Goal: Task Accomplishment & Management: Use online tool/utility

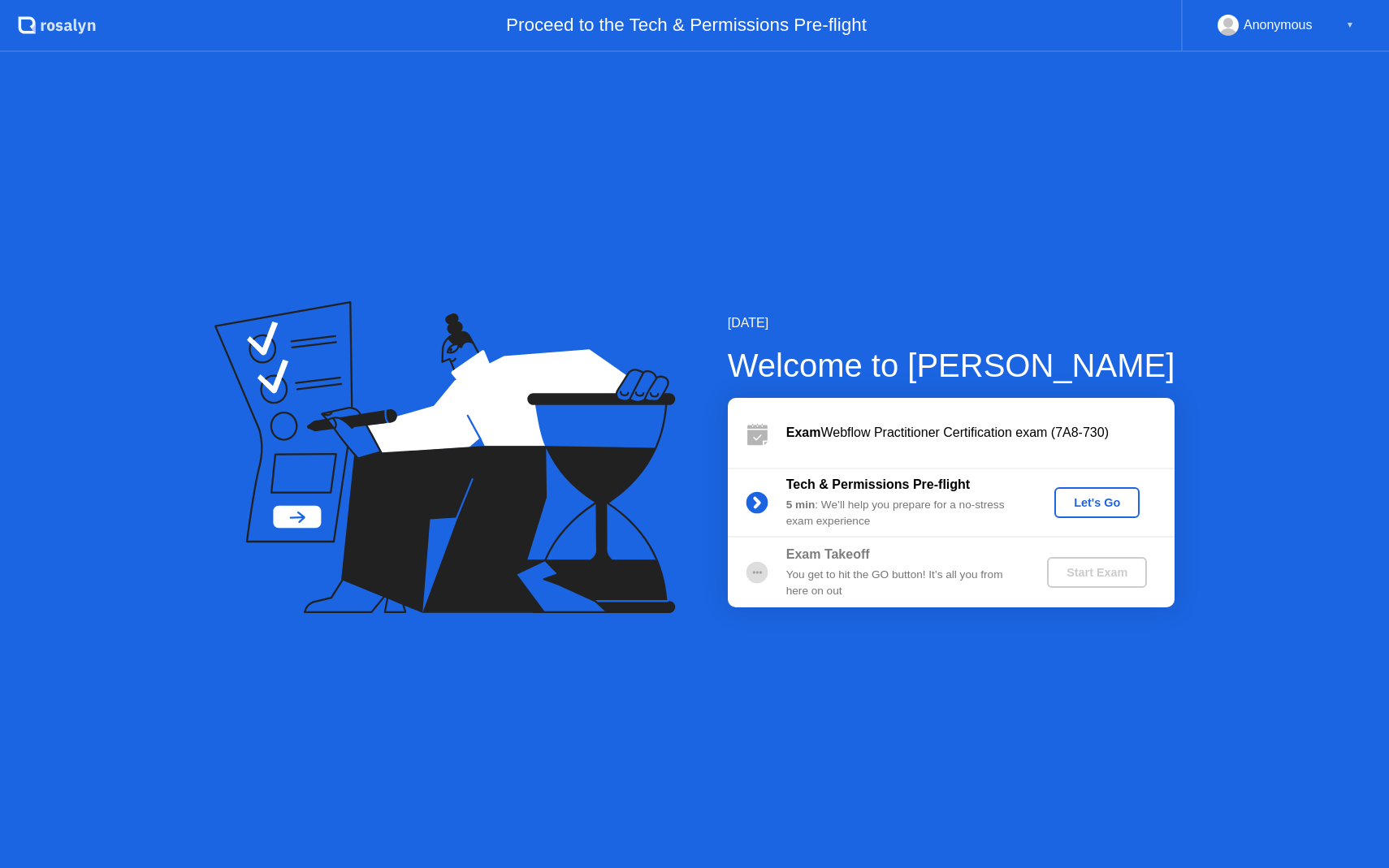
drag, startPoint x: 0, startPoint y: 0, endPoint x: 1078, endPoint y: 503, distance: 1189.6
click at [1078, 503] on div "Let's Go" at bounding box center [1097, 503] width 73 height 13
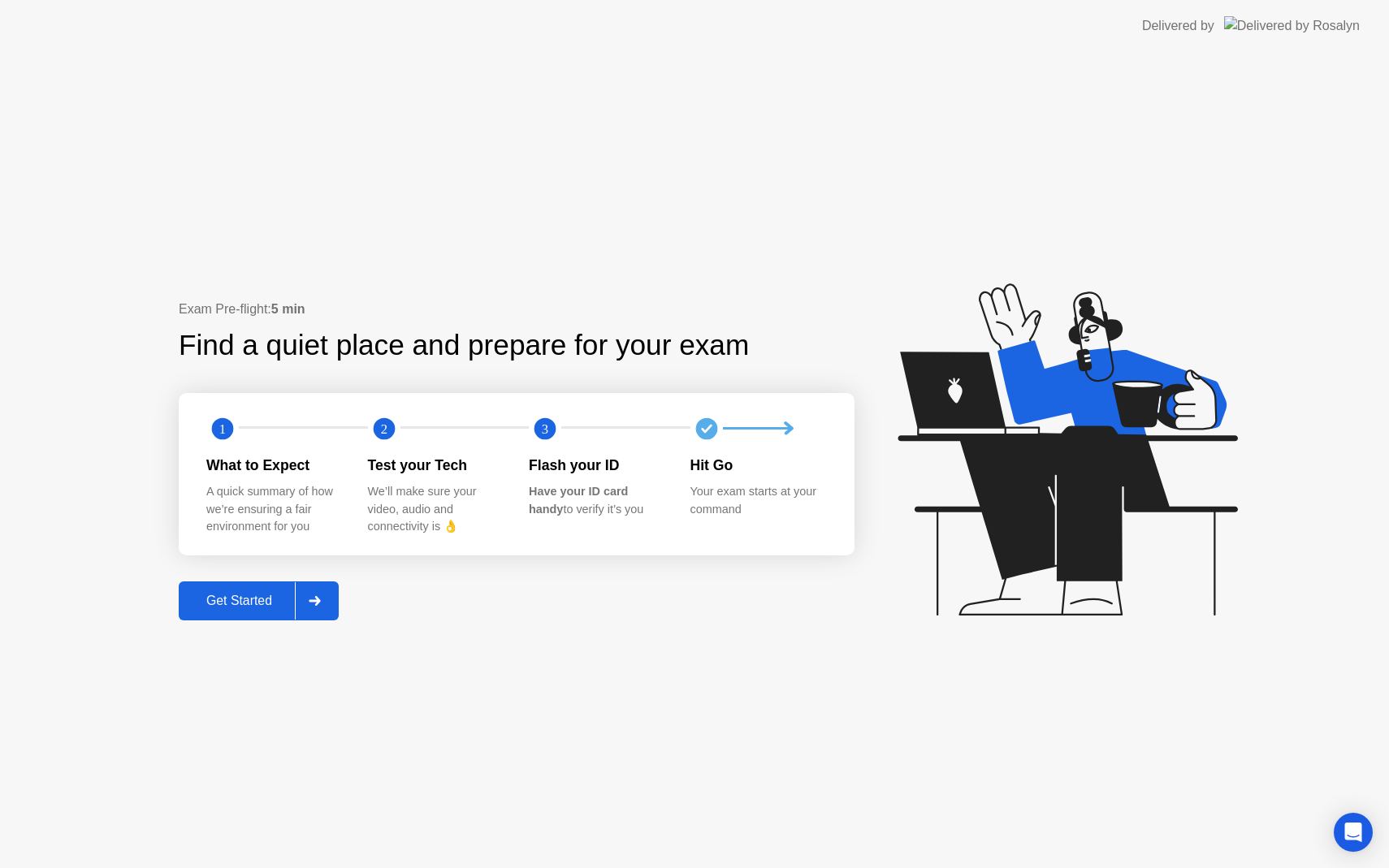
click at [233, 615] on button "Get Started" at bounding box center [259, 601] width 160 height 39
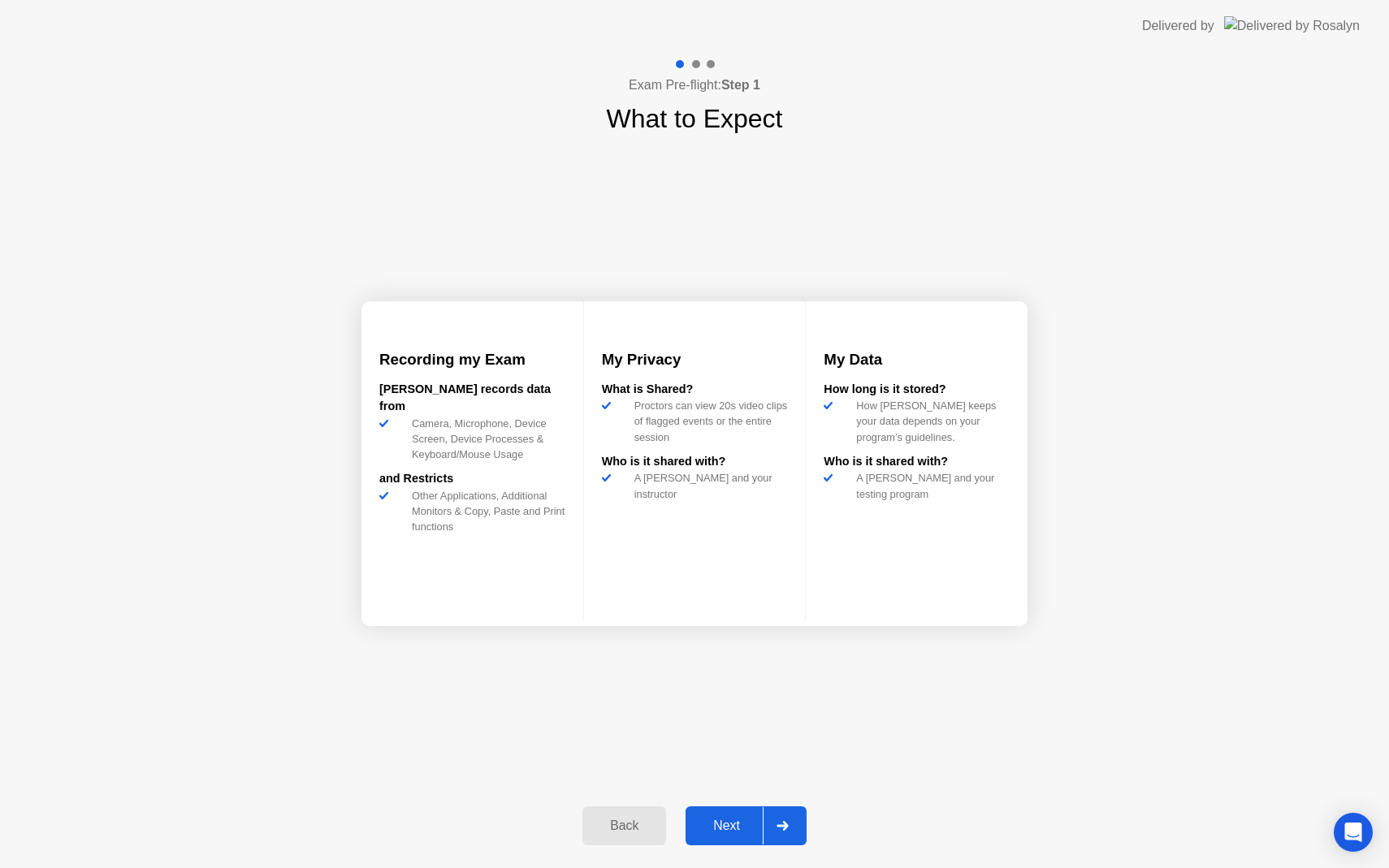
click at [734, 831] on div "Next" at bounding box center [726, 826] width 73 height 15
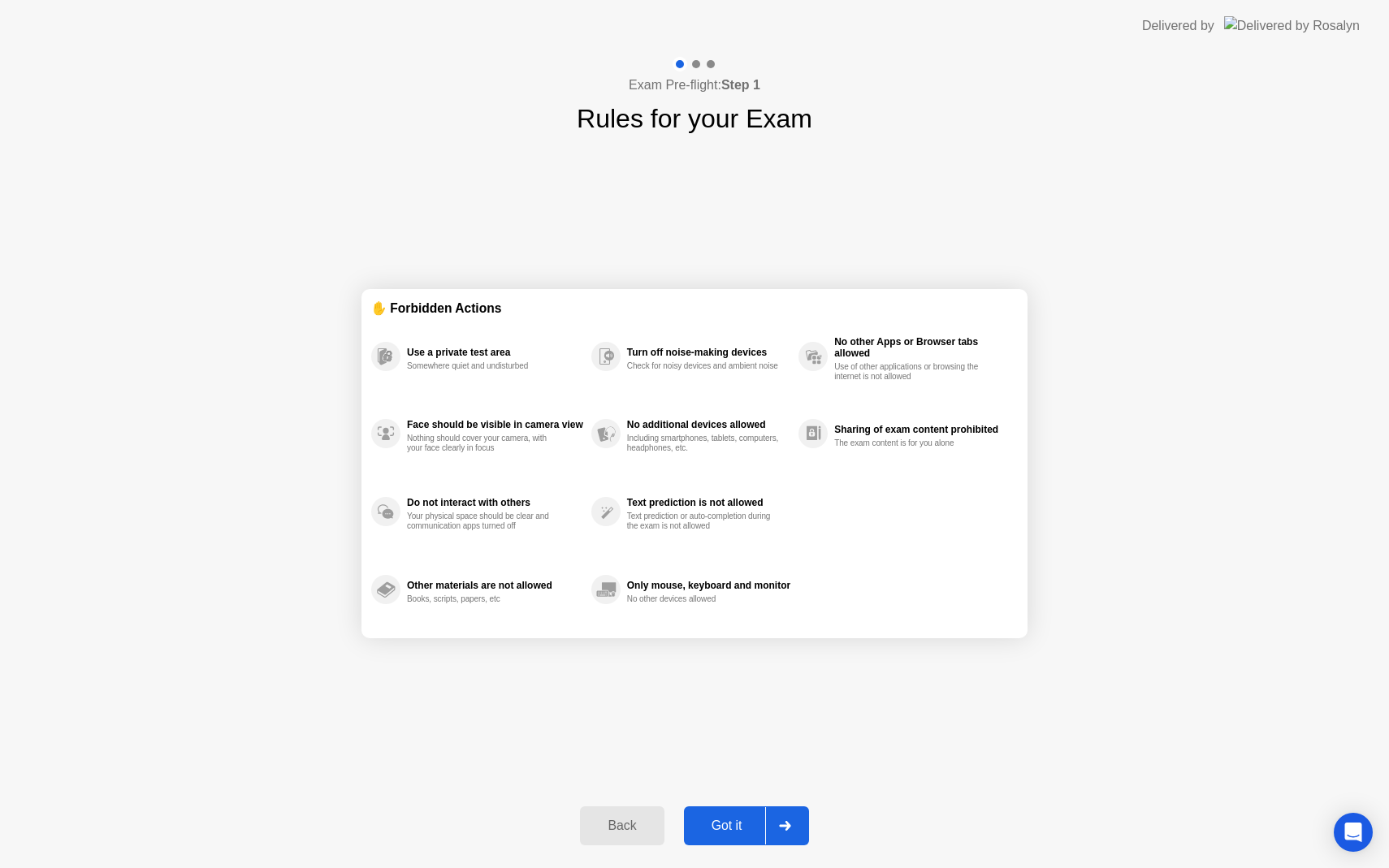
click at [736, 823] on div "Got it" at bounding box center [727, 826] width 76 height 15
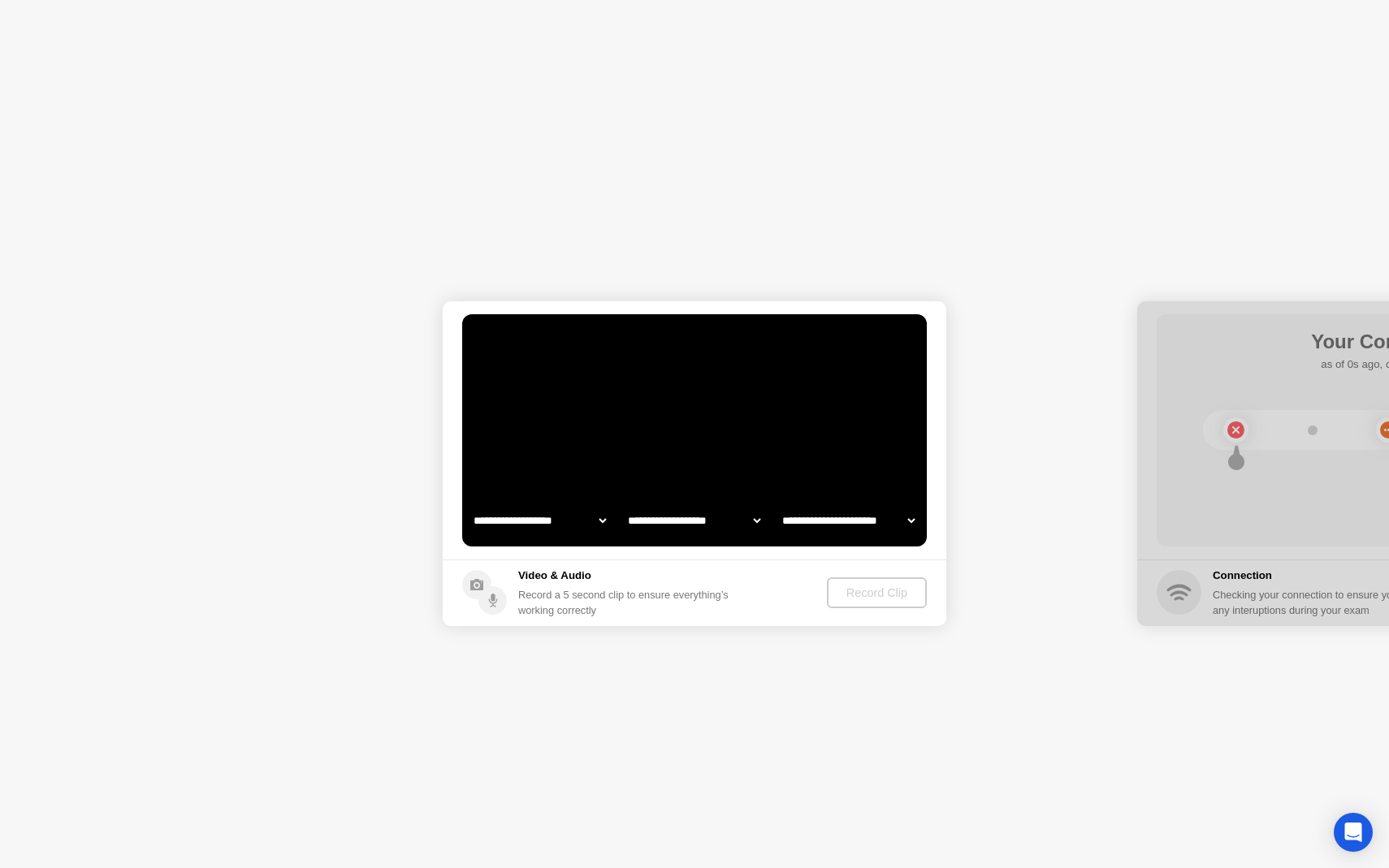
select select "**********"
select select "*******"
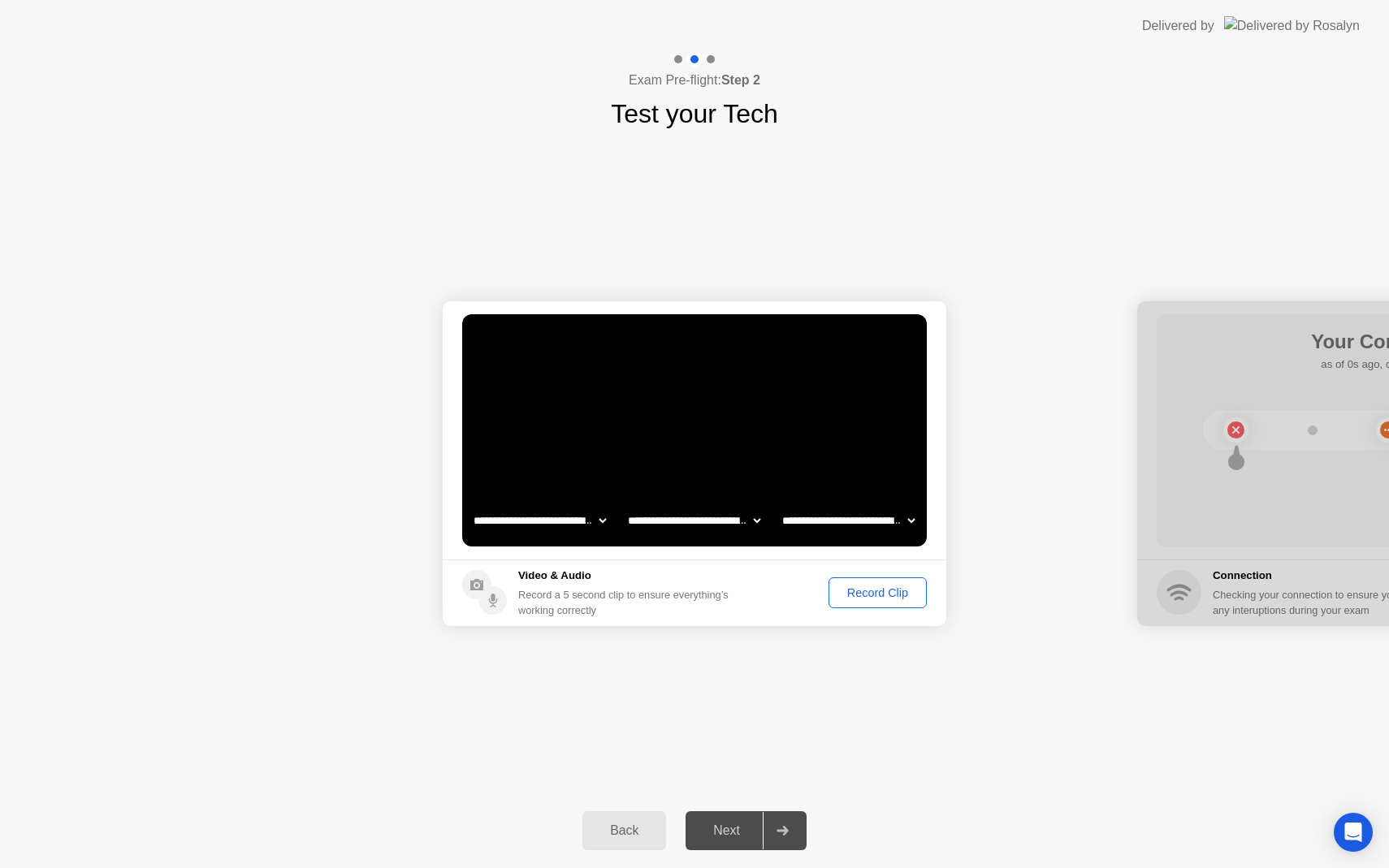
click at [873, 592] on div "Record Clip" at bounding box center [878, 593] width 87 height 13
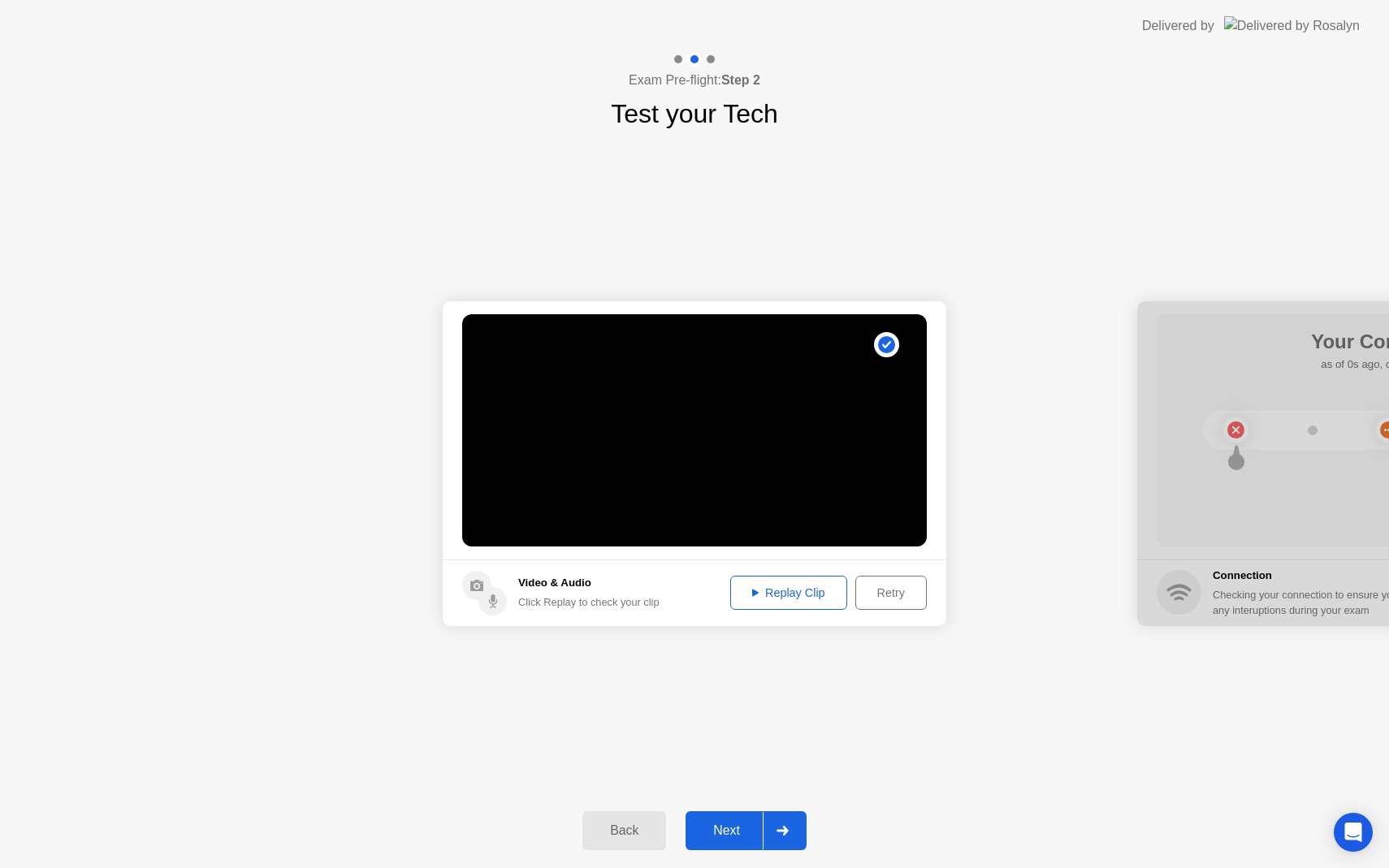
click at [724, 845] on button "Next" at bounding box center [746, 830] width 121 height 39
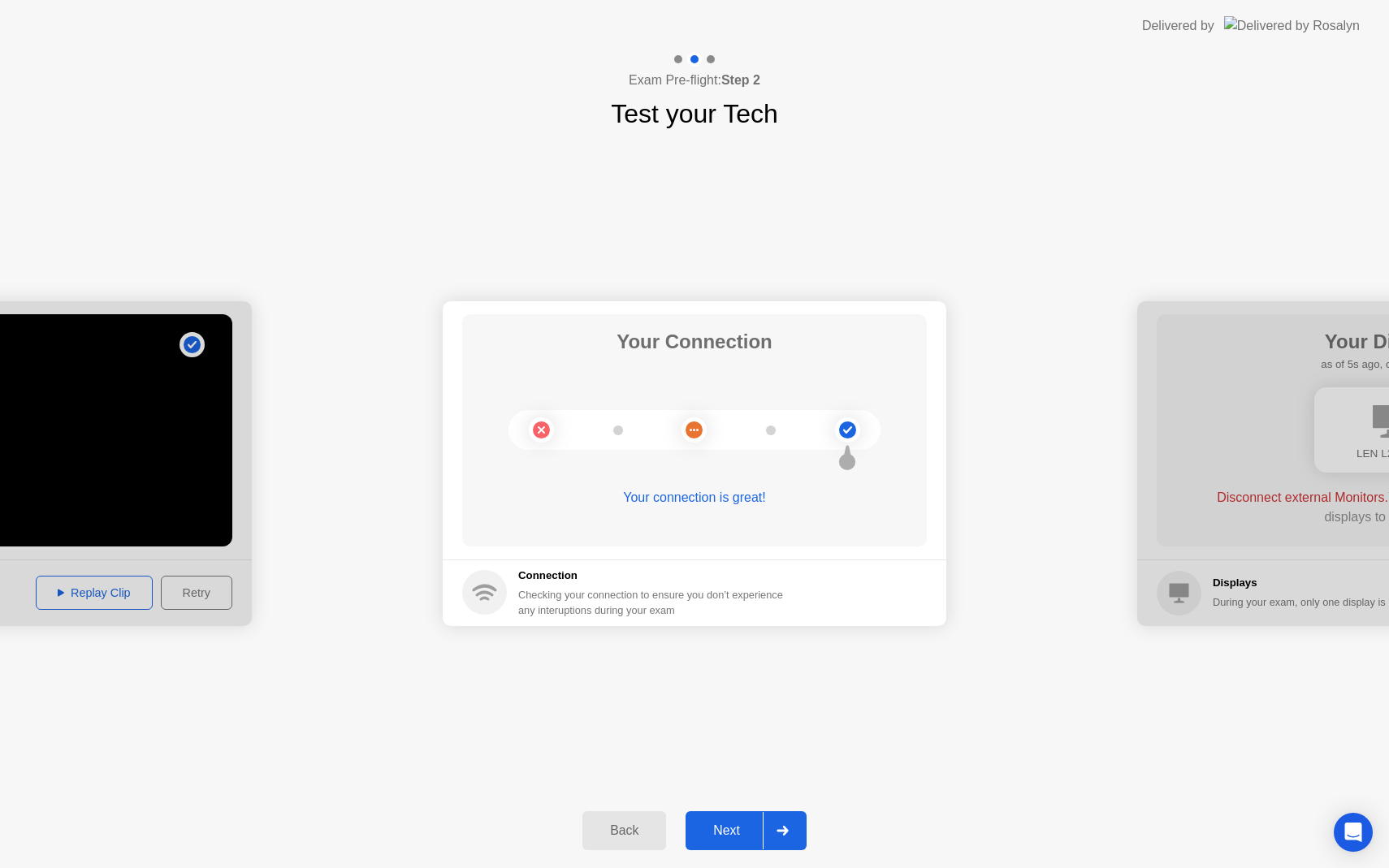
click at [729, 837] on div "Next" at bounding box center [726, 830] width 73 height 15
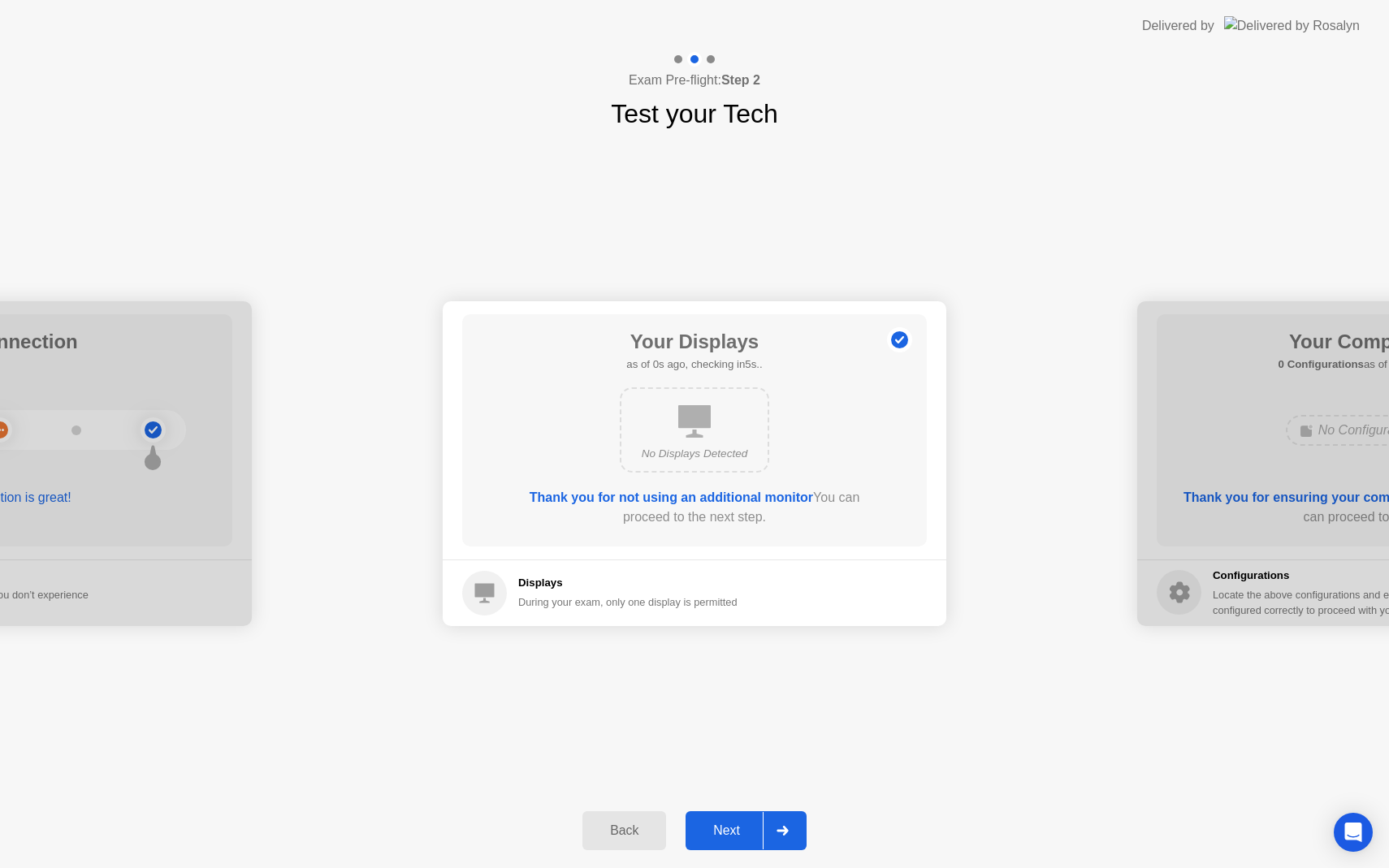
click at [736, 829] on div "Next" at bounding box center [726, 830] width 73 height 15
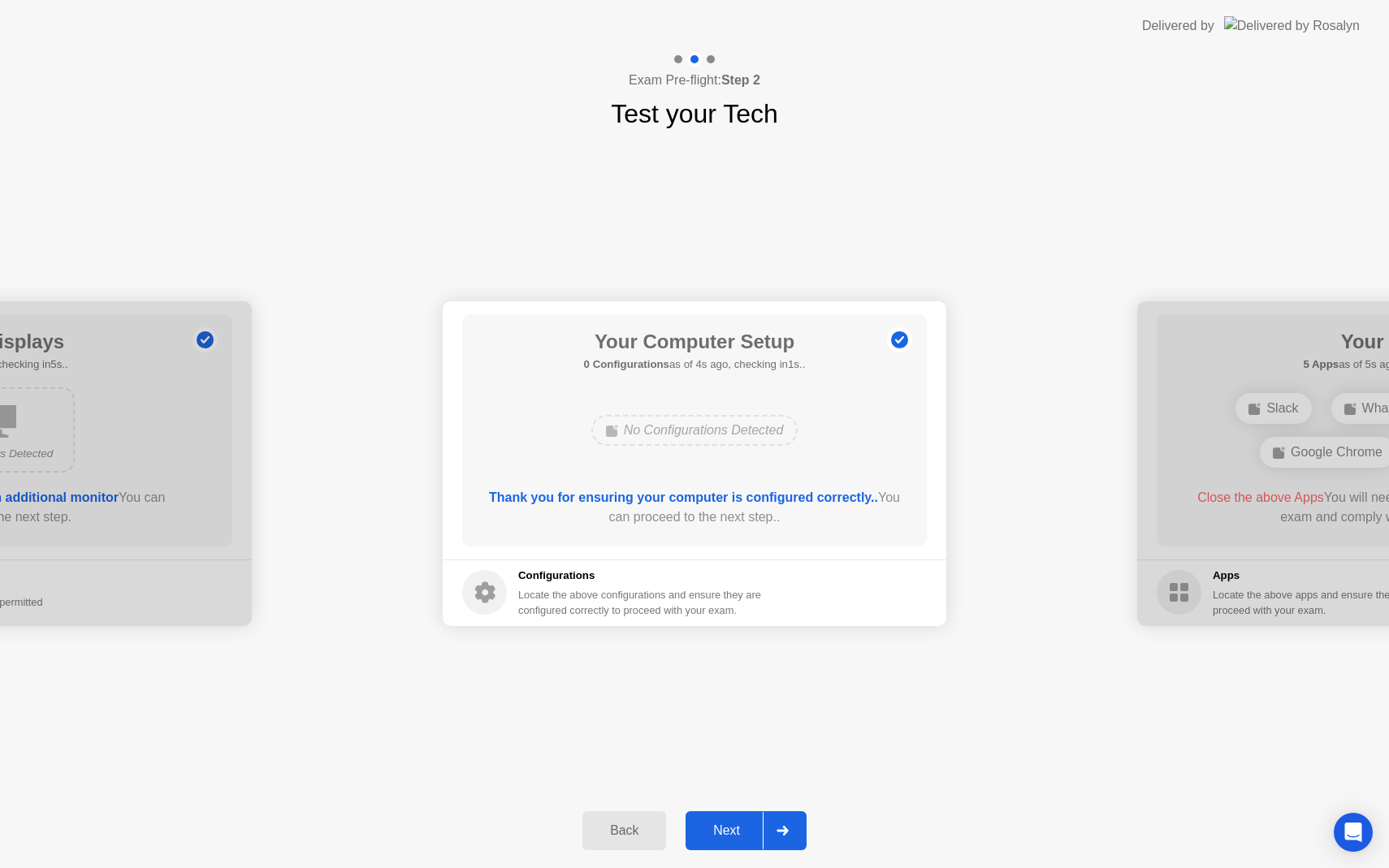
click at [738, 833] on div "Next" at bounding box center [726, 830] width 73 height 15
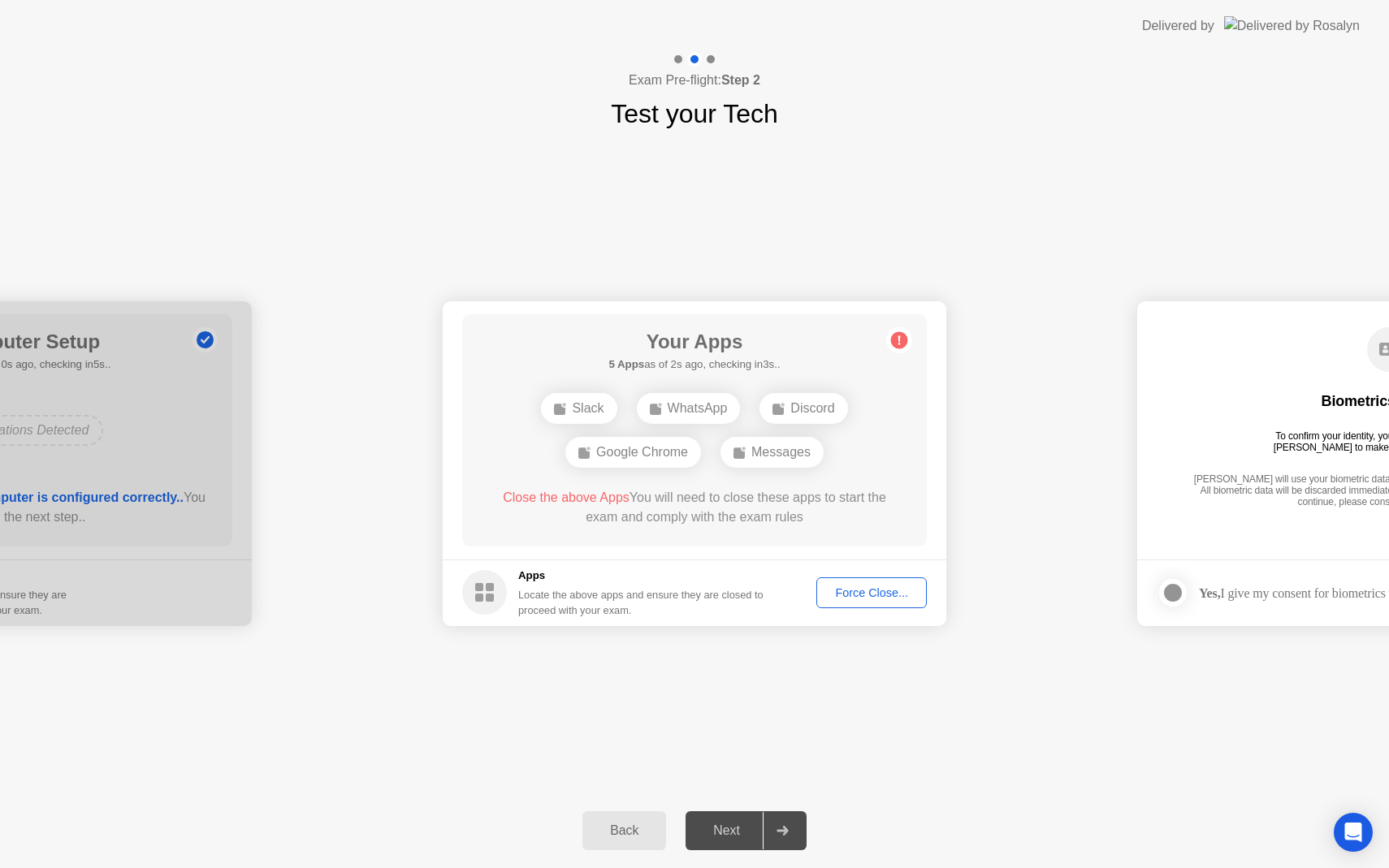
click at [866, 593] on div "Force Close..." at bounding box center [872, 593] width 99 height 13
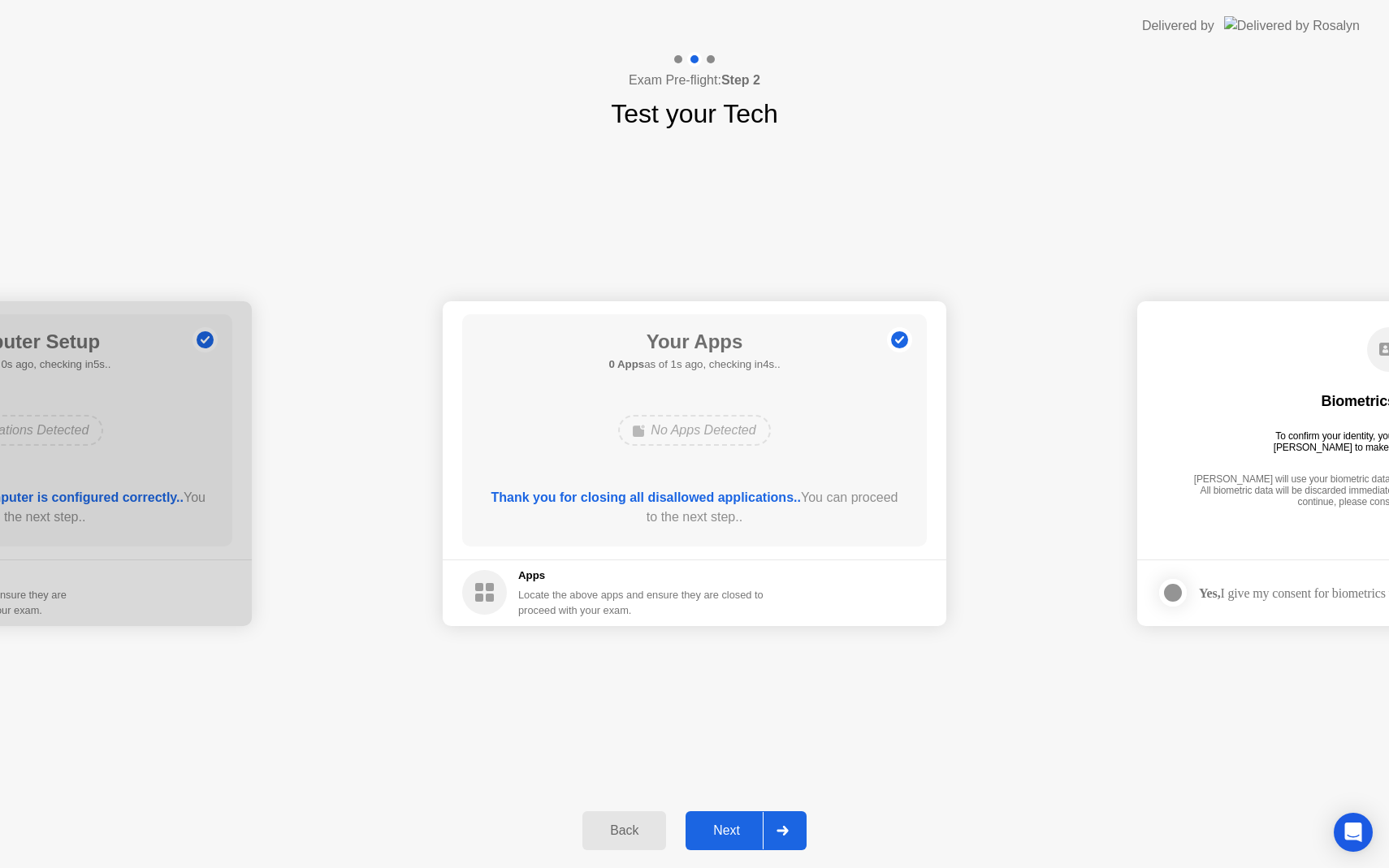
click at [734, 825] on div "Next" at bounding box center [726, 830] width 73 height 15
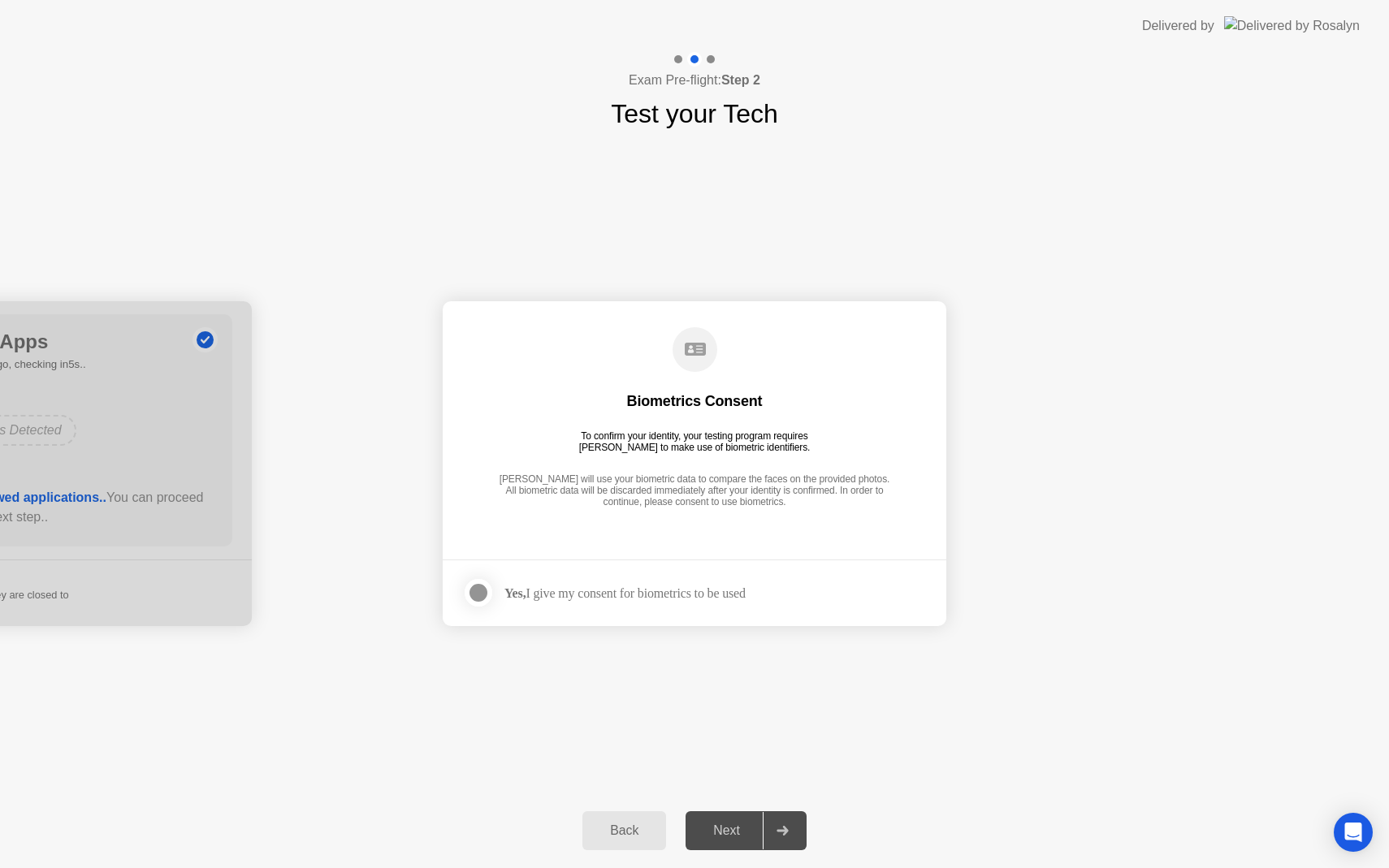
click at [733, 827] on div "Next" at bounding box center [726, 830] width 73 height 15
click at [715, 838] on div "Next" at bounding box center [726, 830] width 73 height 15
click at [687, 604] on div "Yes, I give my consent for biometrics to be used" at bounding box center [604, 592] width 284 height 32
click at [690, 593] on div "Yes, I give my consent for biometrics to be used" at bounding box center [625, 593] width 241 height 16
click at [782, 836] on div at bounding box center [782, 830] width 39 height 38
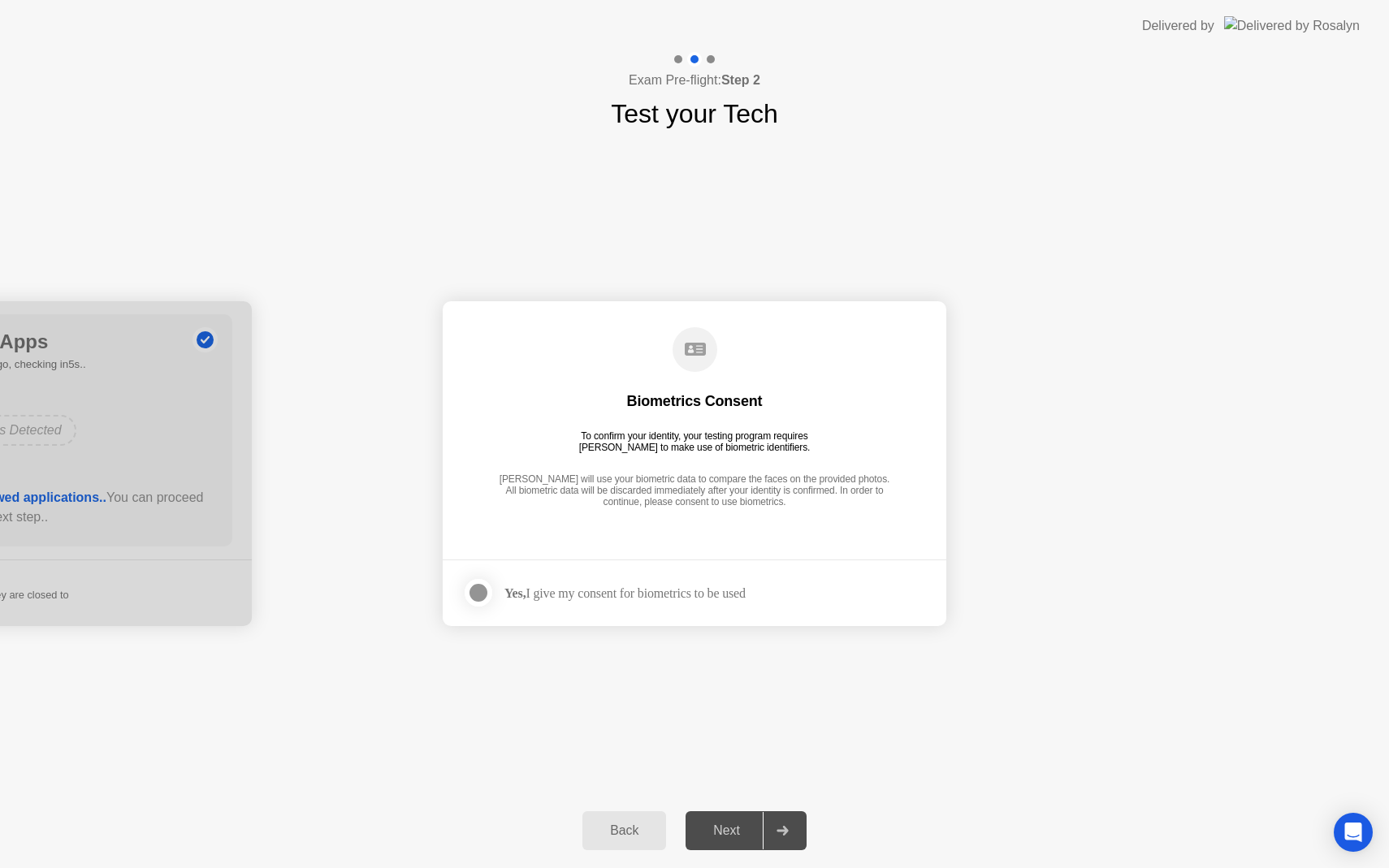
click at [473, 600] on div at bounding box center [478, 592] width 19 height 19
click at [724, 826] on div "Next" at bounding box center [726, 830] width 73 height 15
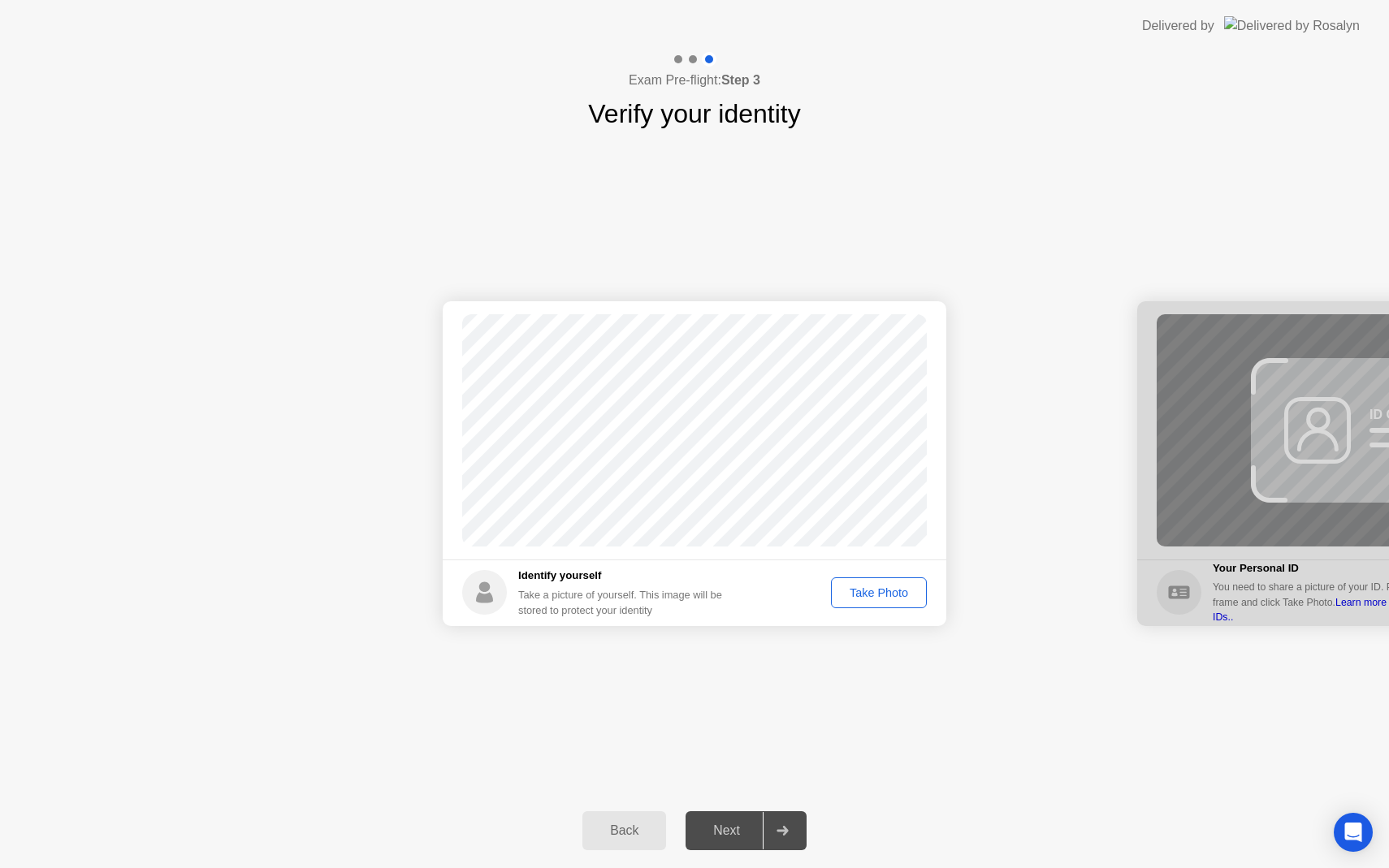
click at [858, 591] on div "Take Photo" at bounding box center [879, 593] width 84 height 13
click at [721, 825] on div "Next" at bounding box center [726, 830] width 73 height 15
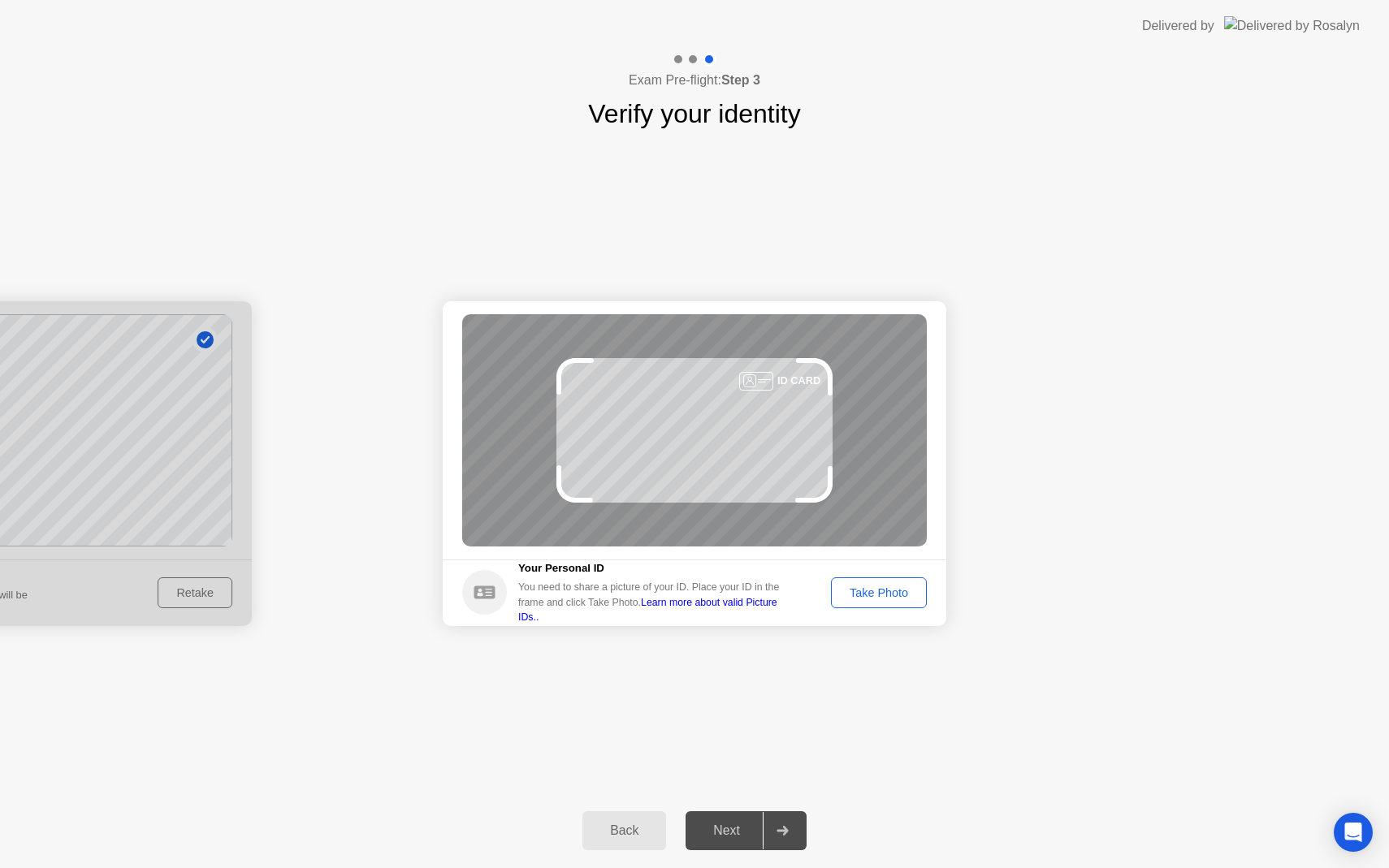
click at [915, 578] on button "Take Photo" at bounding box center [879, 593] width 95 height 31
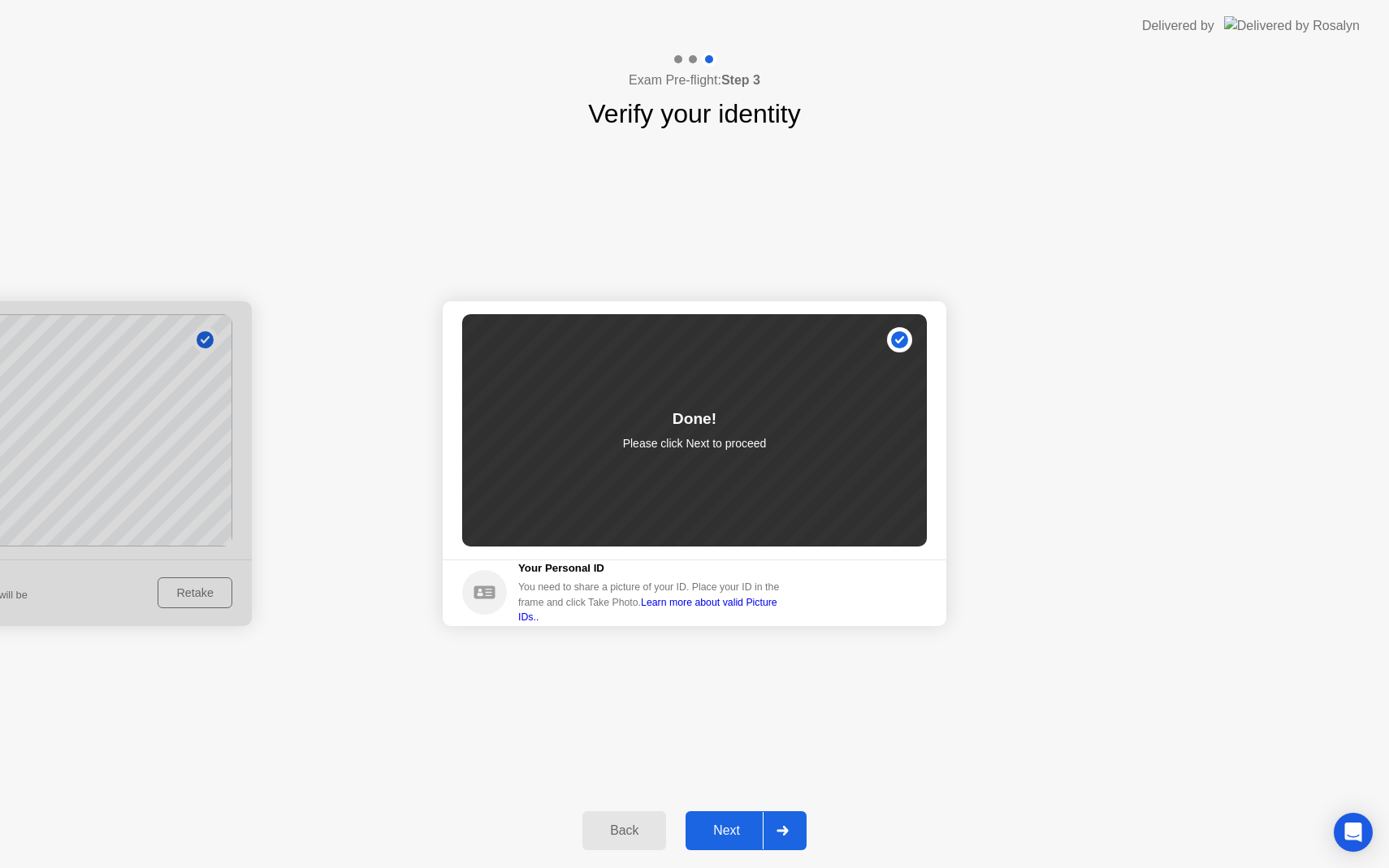
click at [733, 828] on div "Next" at bounding box center [726, 830] width 73 height 15
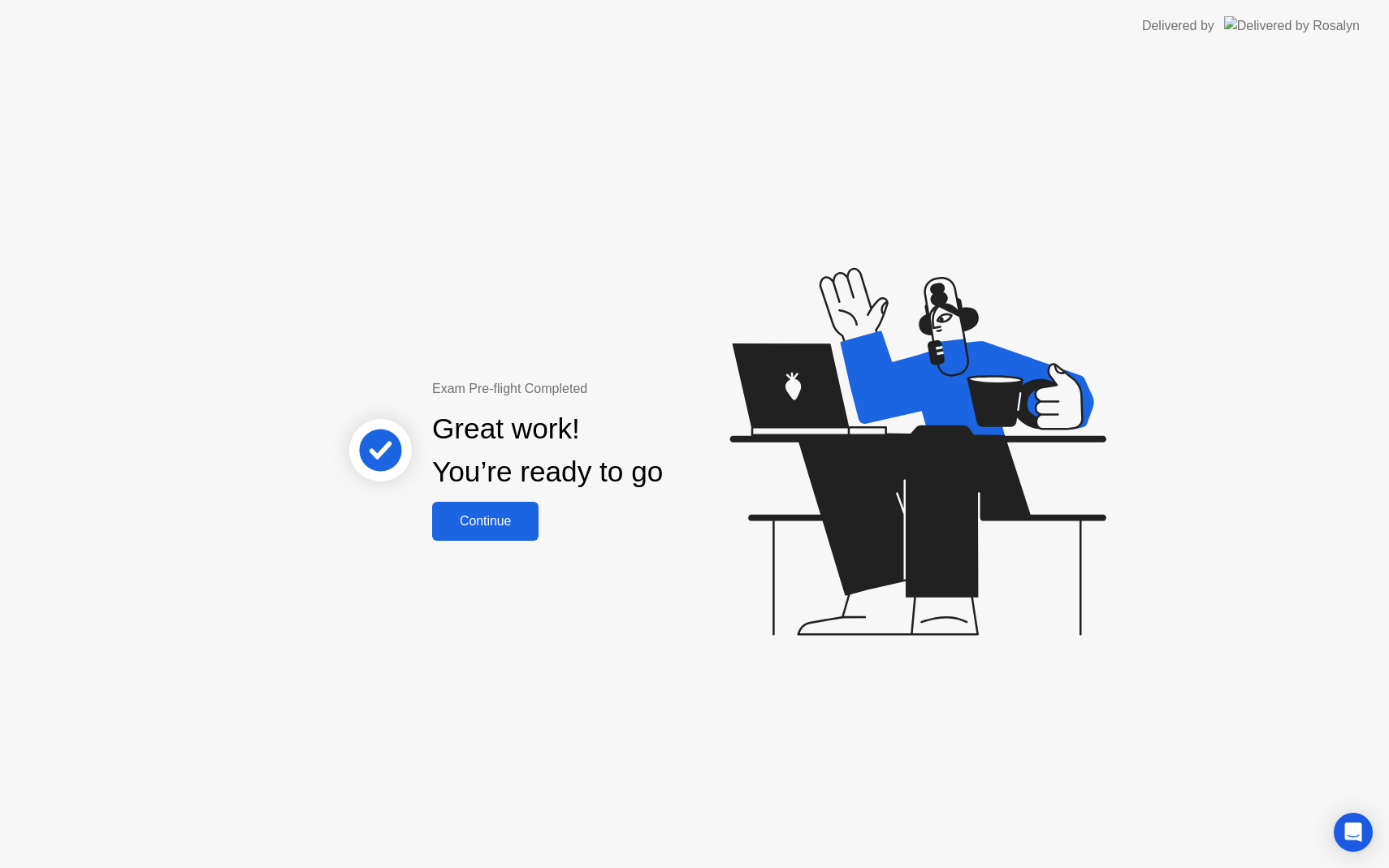
click at [477, 517] on div "Continue" at bounding box center [485, 521] width 96 height 15
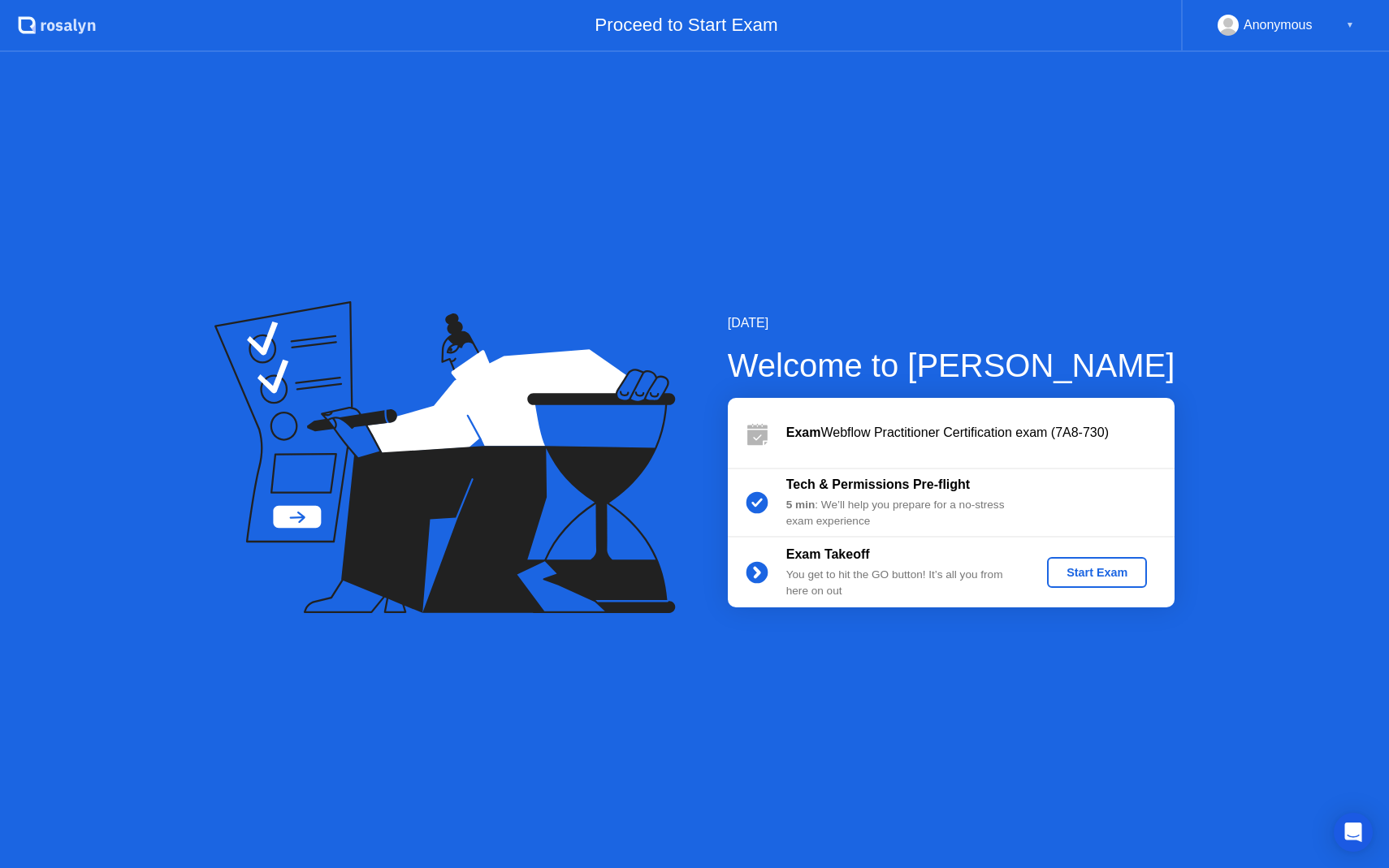
click at [1112, 569] on div "Start Exam" at bounding box center [1097, 573] width 87 height 13
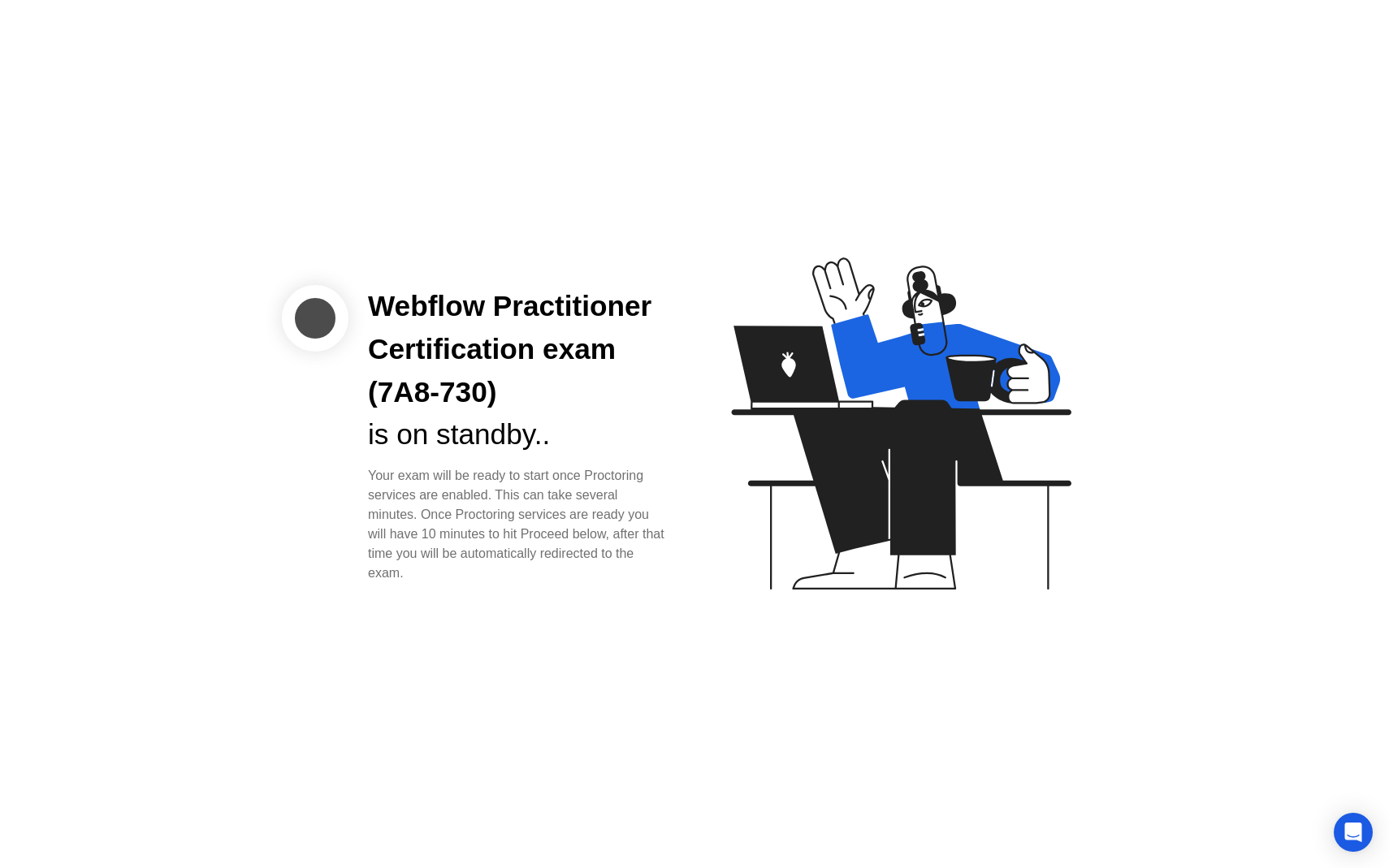
click at [586, 515] on div "Your exam will be ready to start once Proctoring services are enabled. This can…" at bounding box center [518, 524] width 300 height 117
click at [535, 451] on div "is on standby.." at bounding box center [518, 434] width 300 height 43
click at [617, 399] on div "Webflow Practitioner Certification exam (7A8-730)" at bounding box center [518, 350] width 300 height 128
click at [1026, 436] on icon at bounding box center [898, 430] width 420 height 416
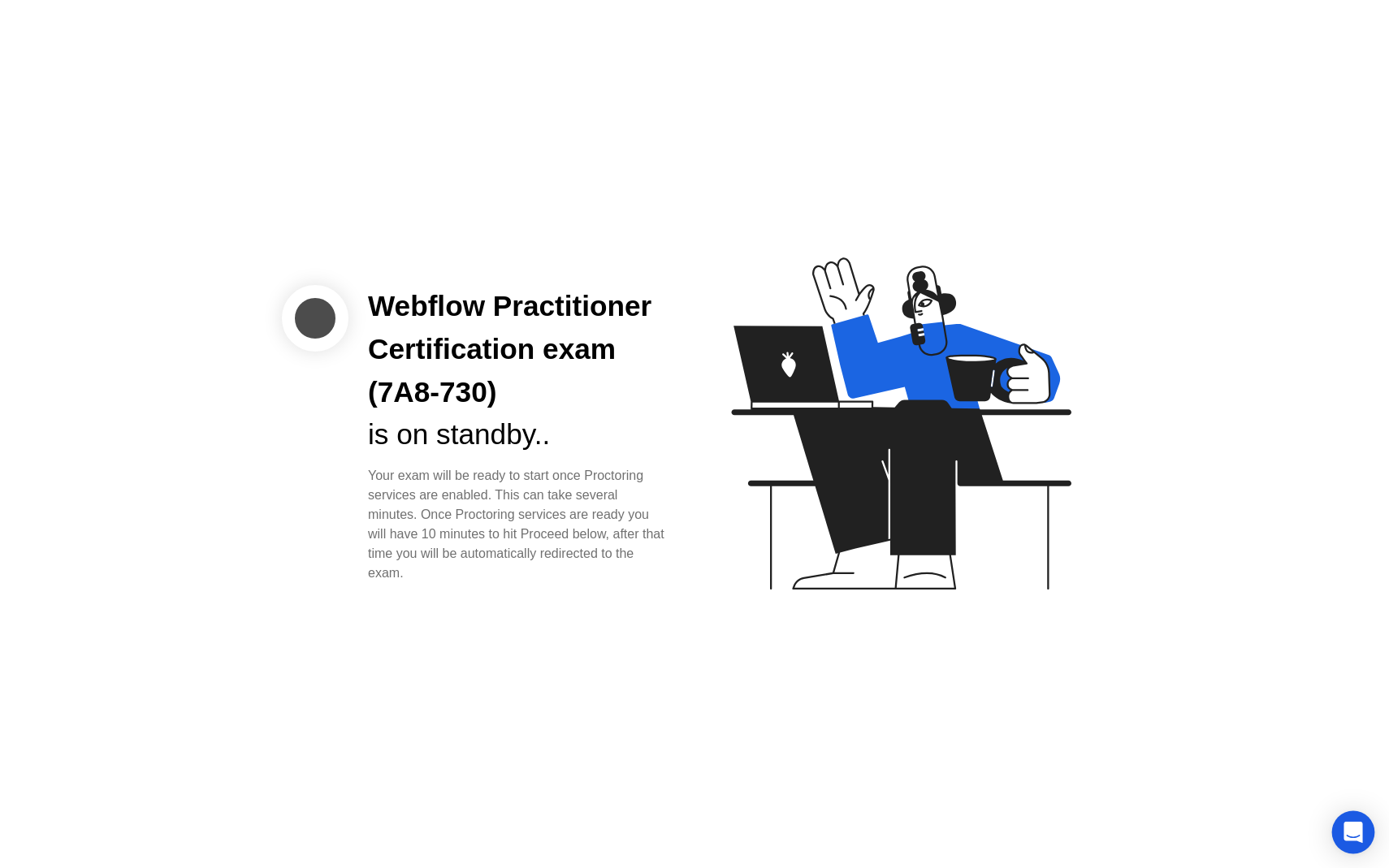
click at [1361, 830] on icon "Open Intercom Messenger" at bounding box center [1353, 832] width 18 height 21
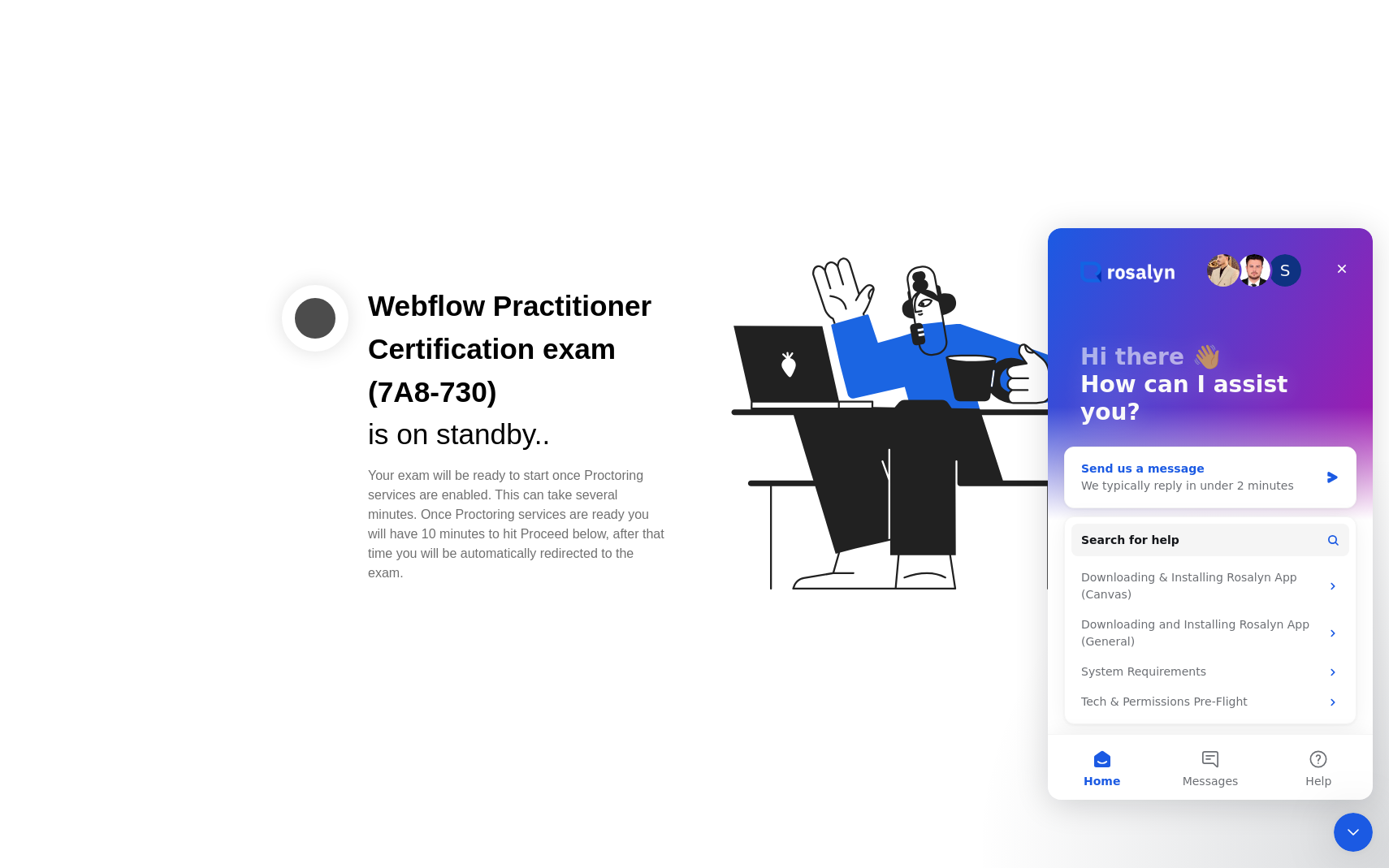
click at [1235, 461] on div "Send us a message" at bounding box center [1200, 469] width 238 height 17
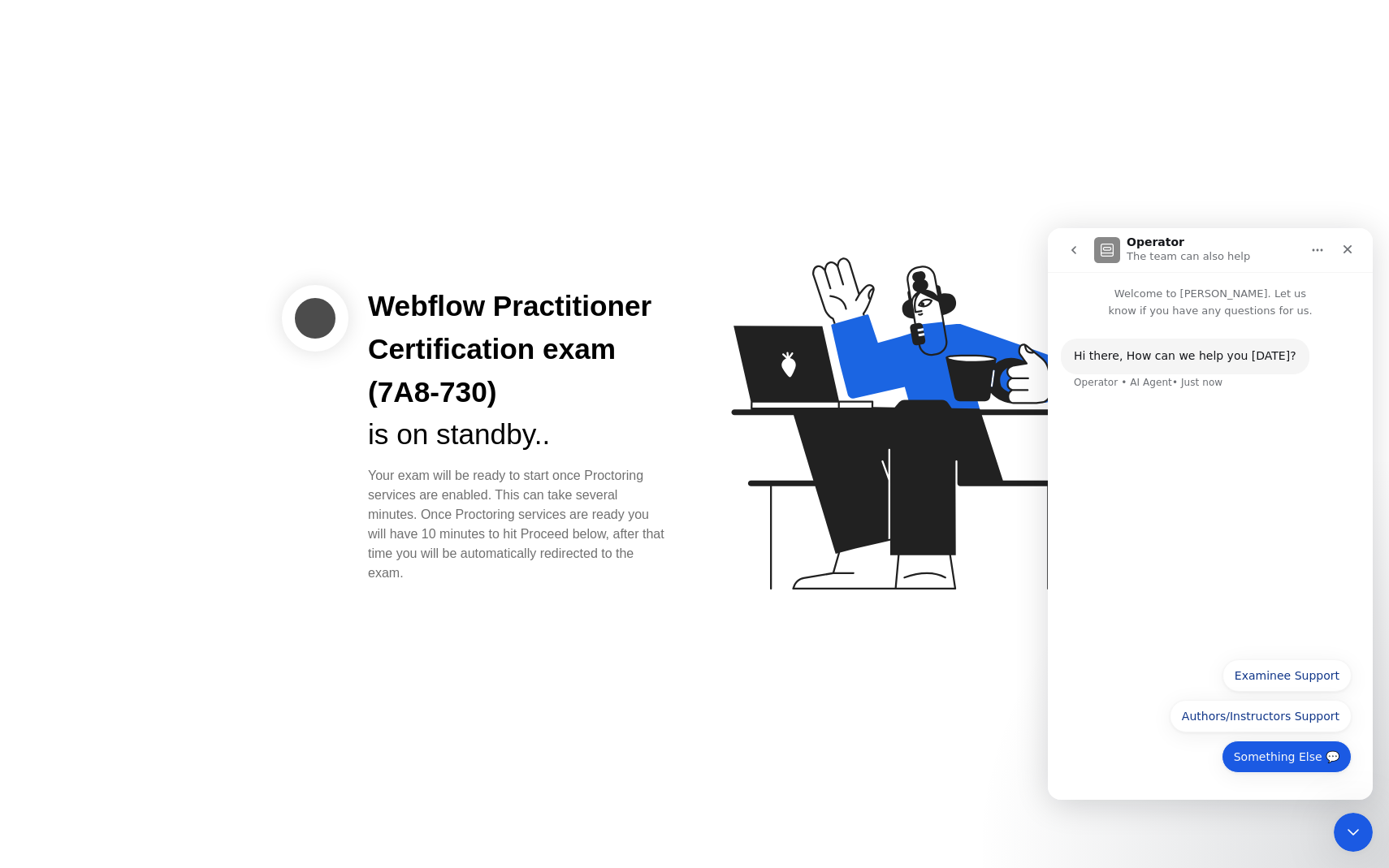
click at [1269, 759] on button "Something Else 💬" at bounding box center [1287, 756] width 130 height 32
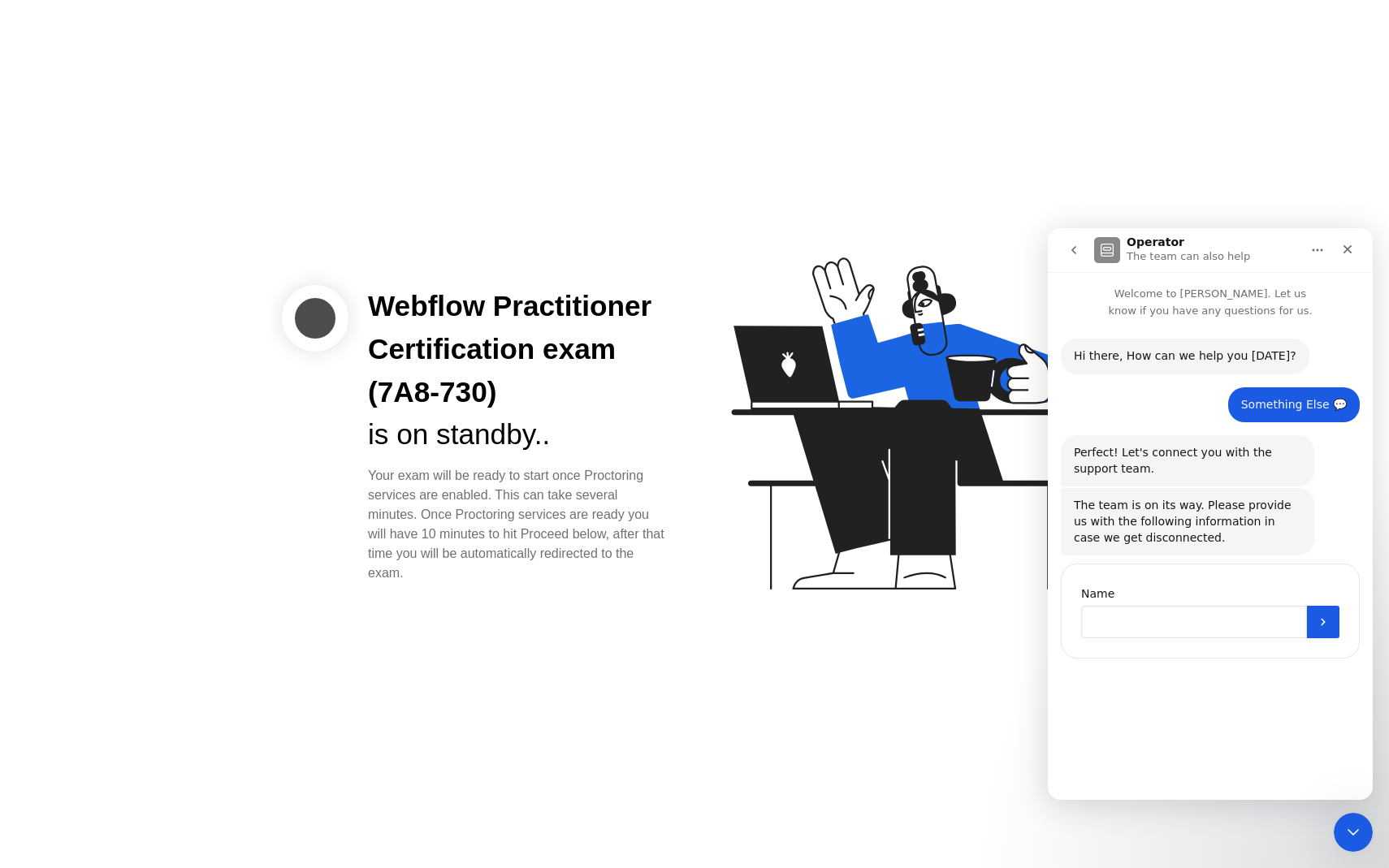
click at [1149, 625] on input "Name" at bounding box center [1194, 621] width 226 height 32
type input "*******"
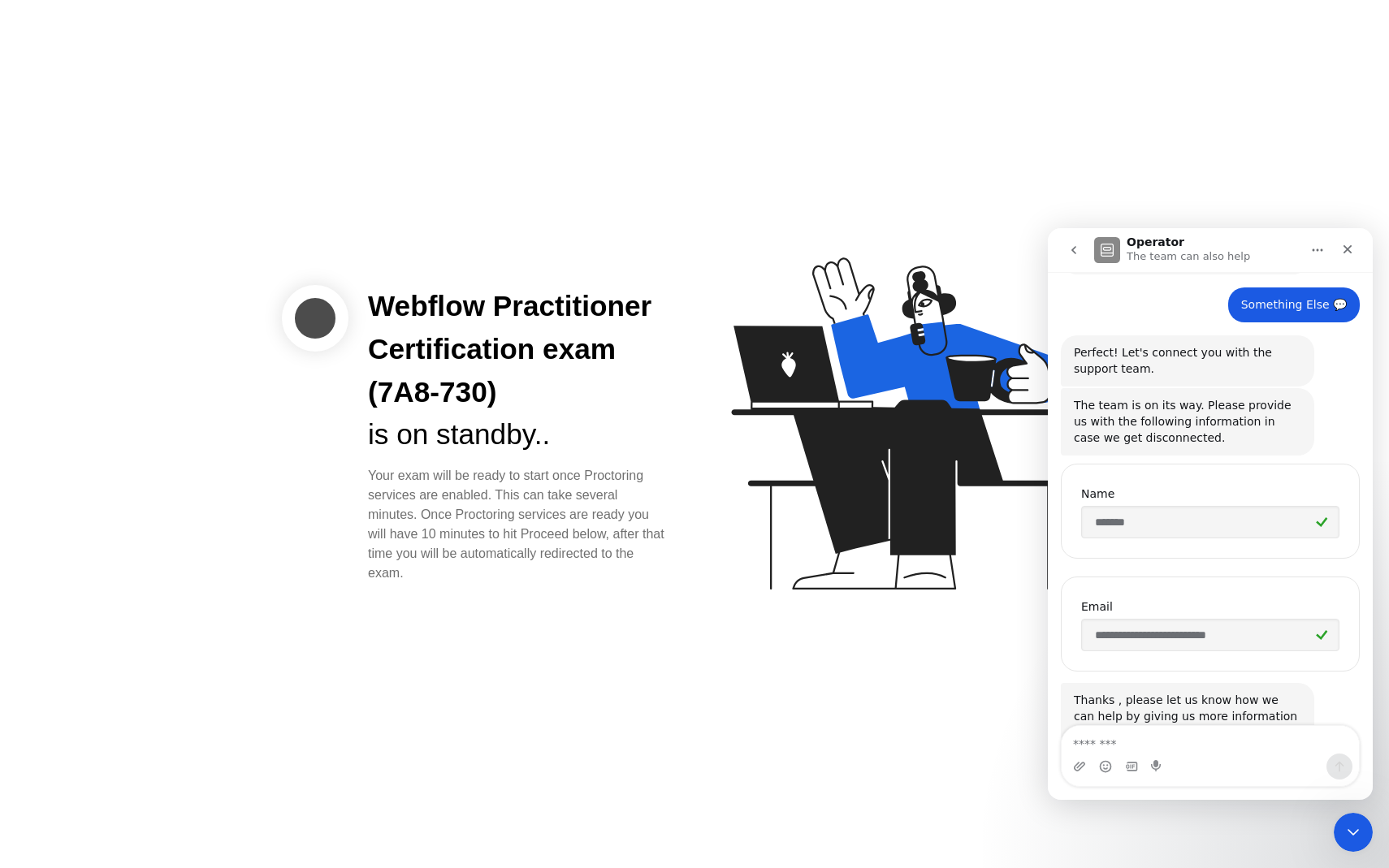
scroll to position [159, 0]
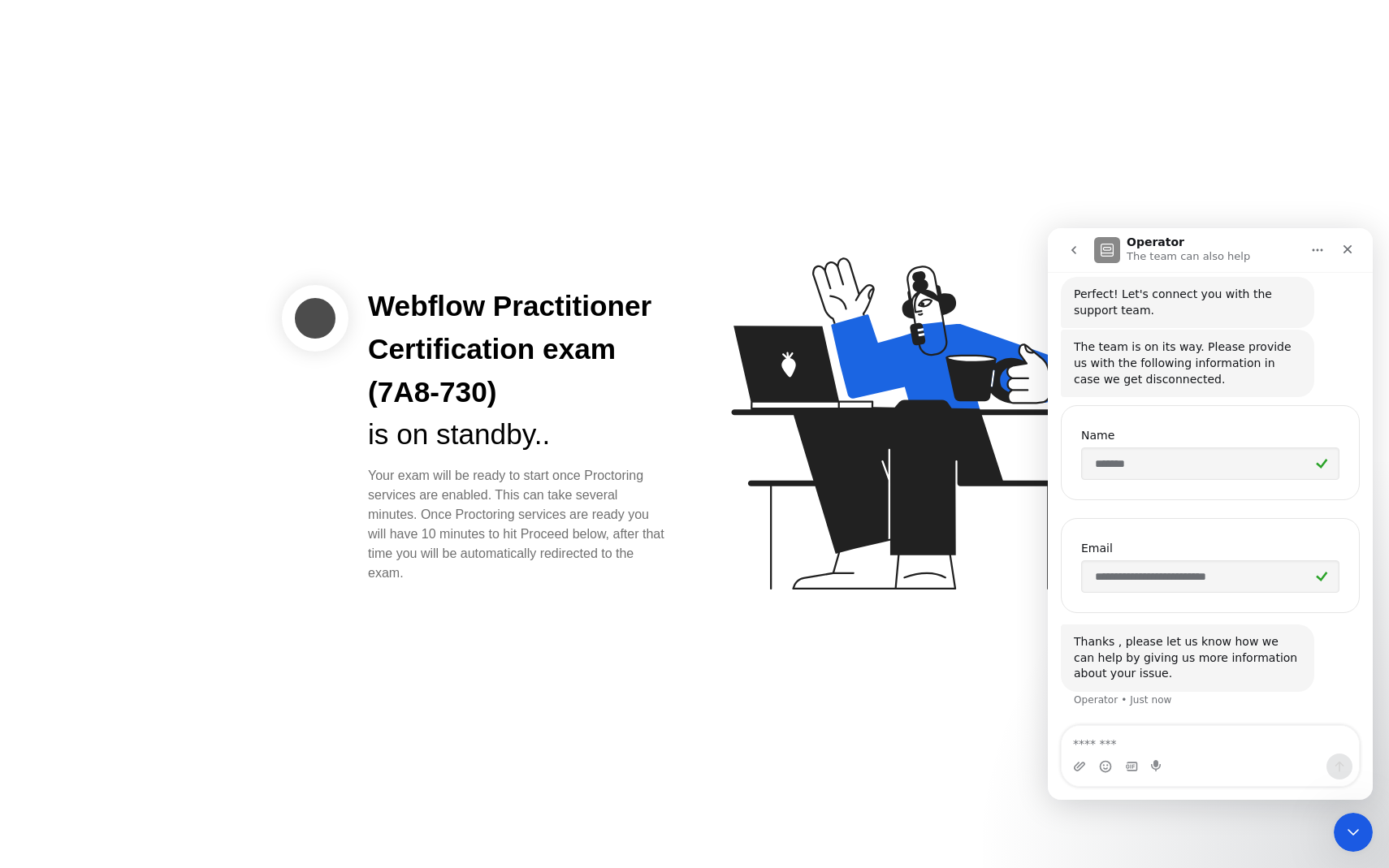
click at [1146, 740] on textarea "Message…" at bounding box center [1211, 740] width 297 height 28
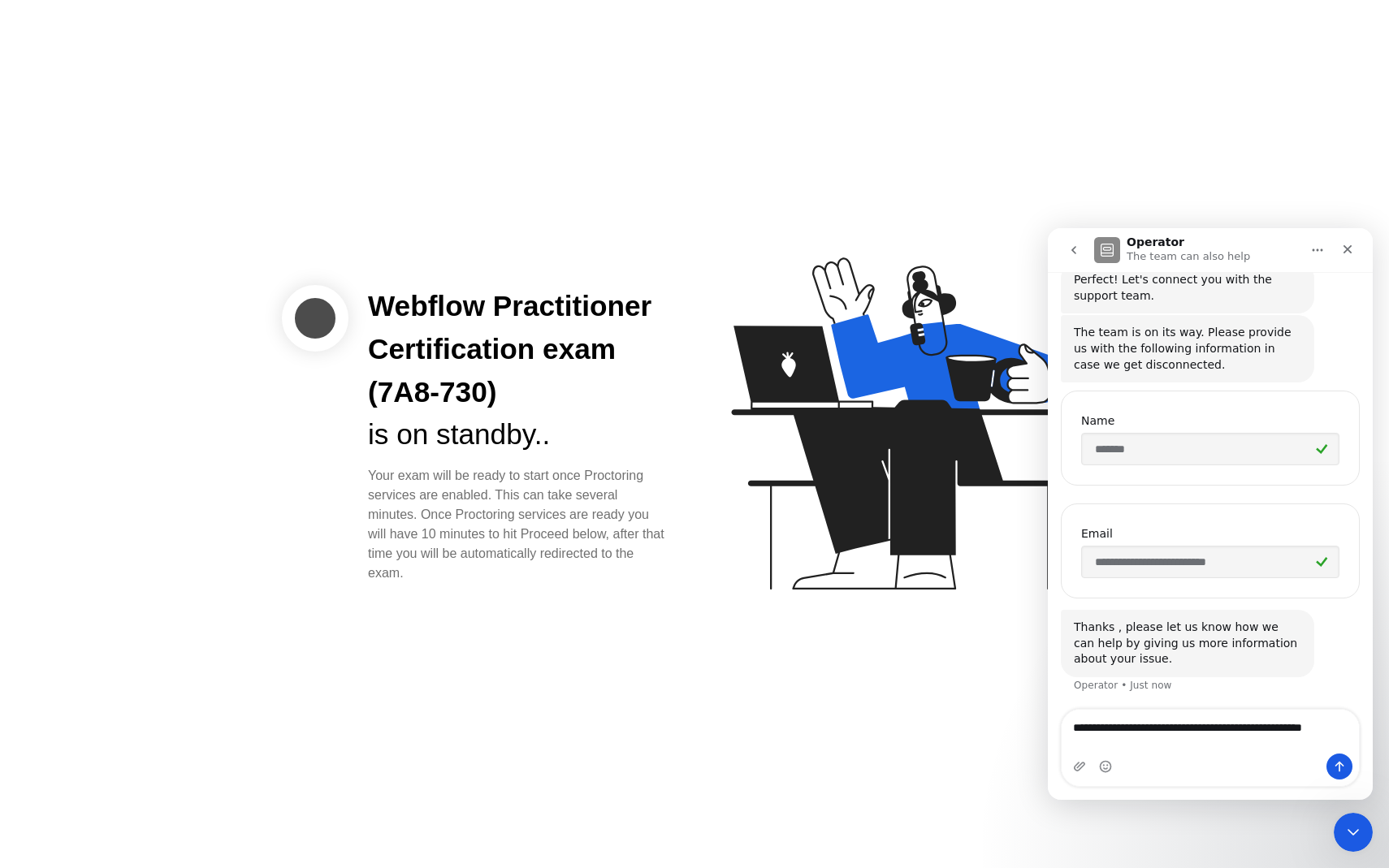
scroll to position [174, 0]
click at [1212, 731] on textarea "**********" at bounding box center [1211, 732] width 297 height 44
type textarea "**********"
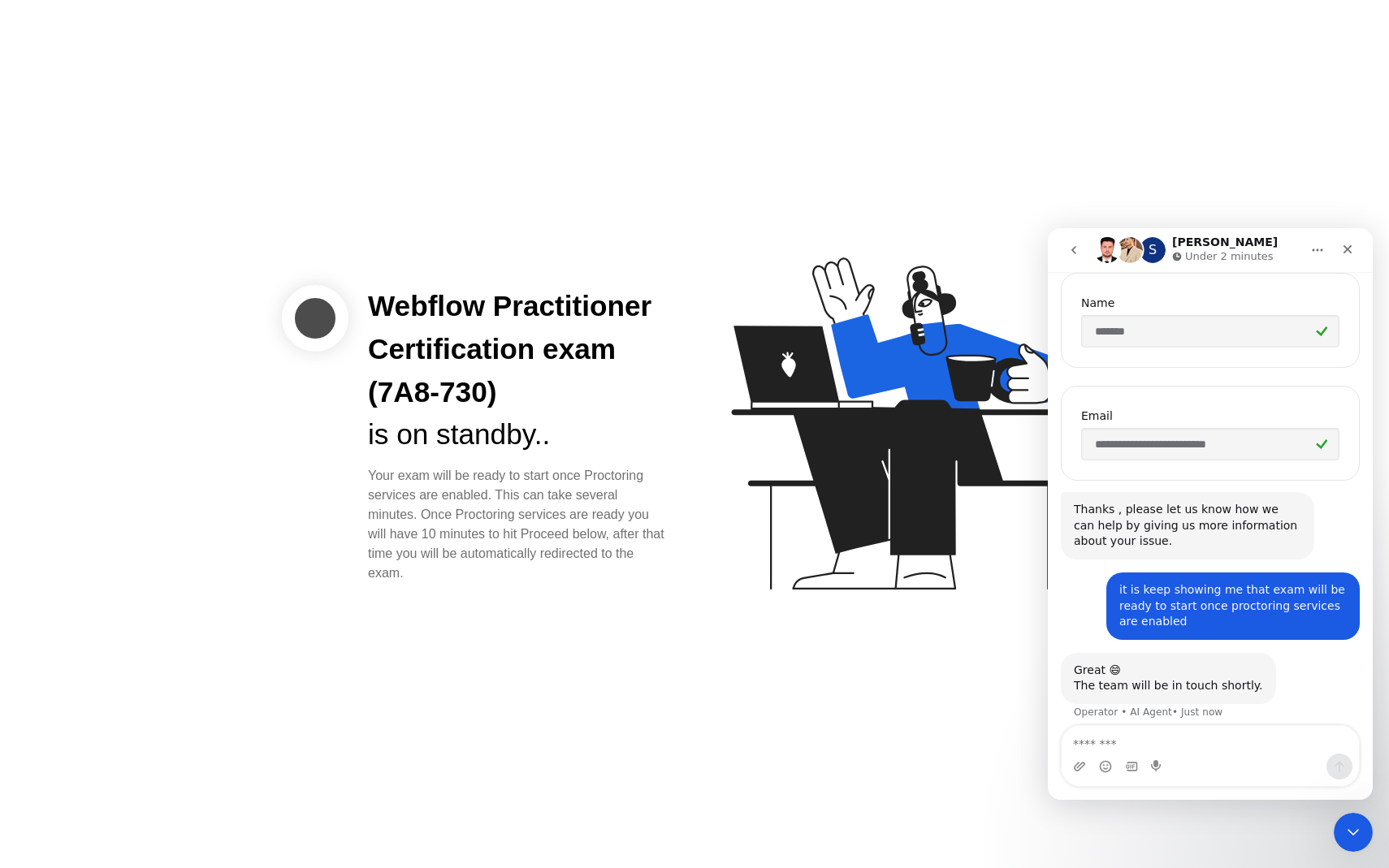
scroll to position [303, 0]
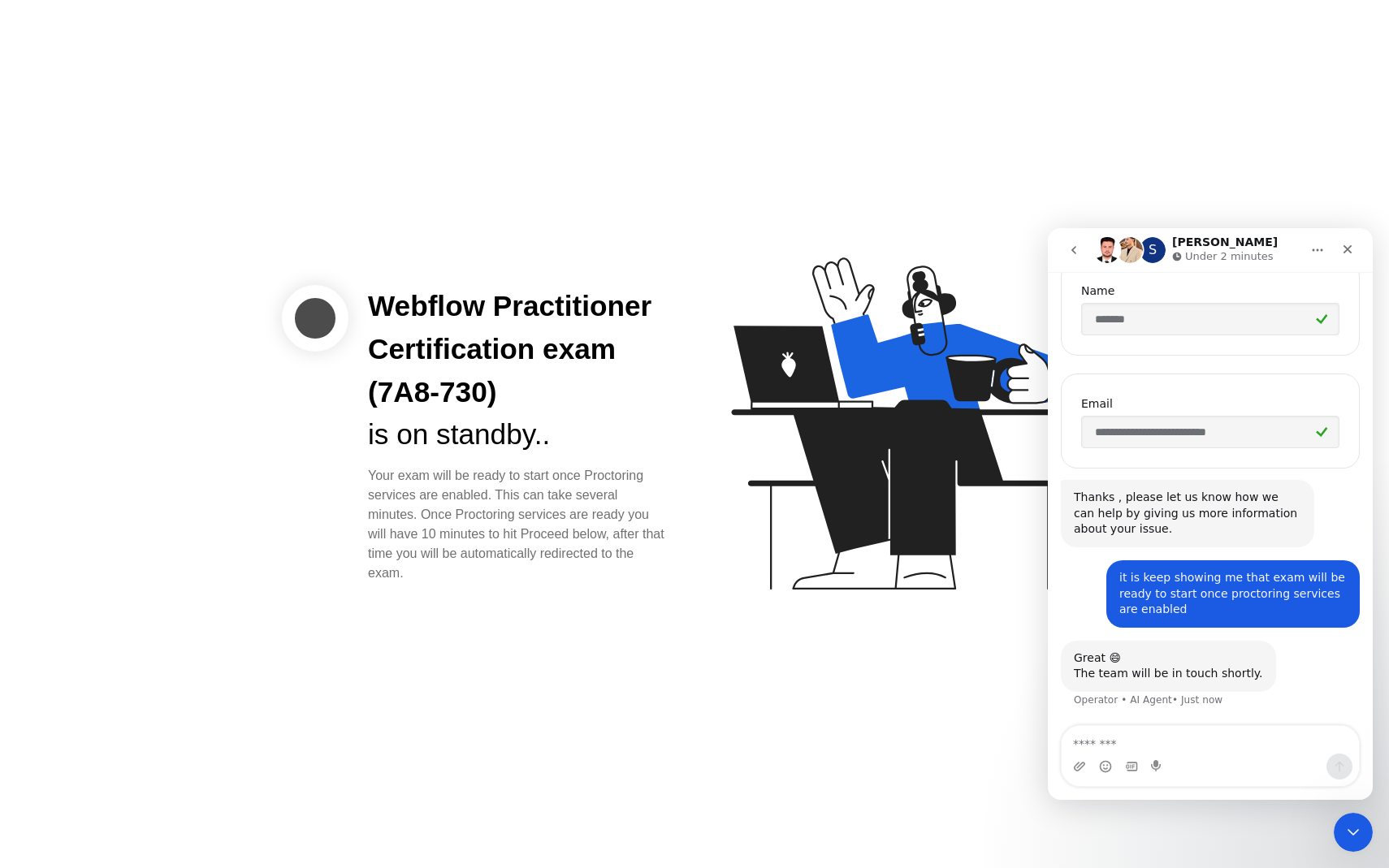
click at [812, 487] on icon at bounding box center [902, 424] width 340 height 332
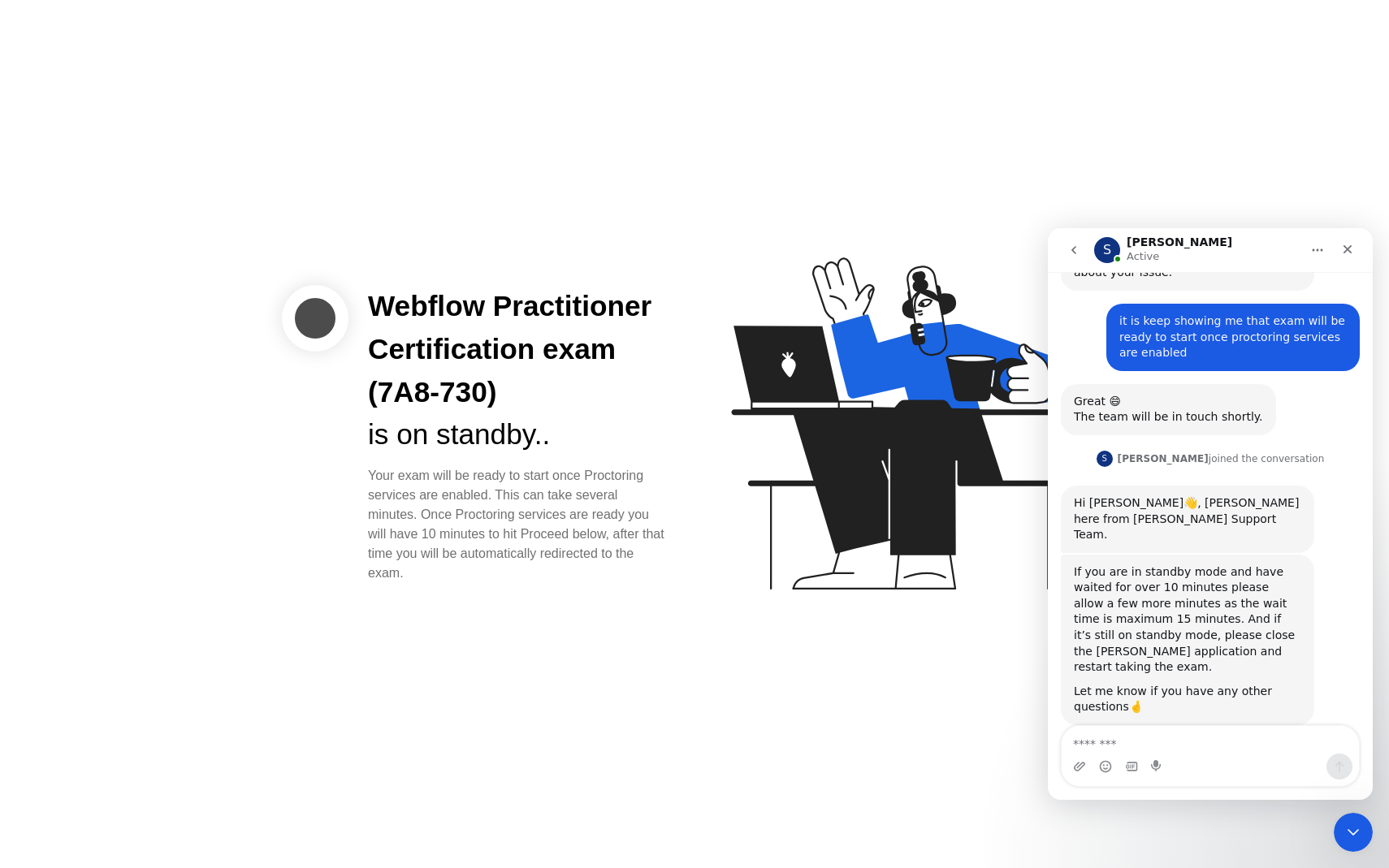
scroll to position [562, 0]
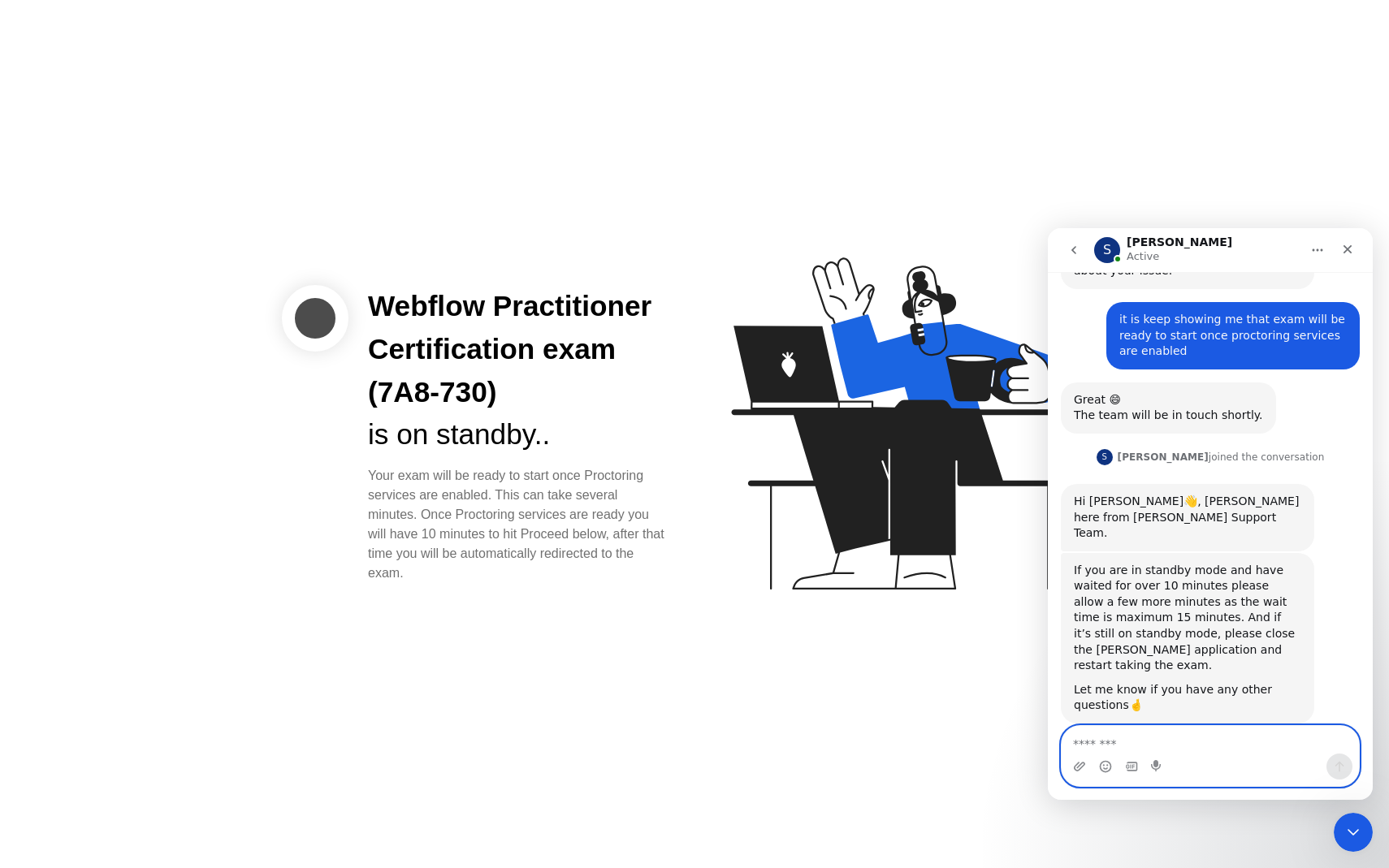
click at [1159, 733] on textarea "Message…" at bounding box center [1211, 740] width 297 height 28
click at [453, 374] on div "Webflow Practitioner Certification exam (7A8-730)" at bounding box center [518, 350] width 300 height 128
drag, startPoint x: 372, startPoint y: 298, endPoint x: 559, endPoint y: 439, distance: 234.2
click at [559, 439] on div "Webflow Practitioner Certification exam (7A8-730) is on standby.." at bounding box center [518, 371] width 300 height 172
click at [1261, 759] on div "Intercom messenger" at bounding box center [1211, 766] width 297 height 26
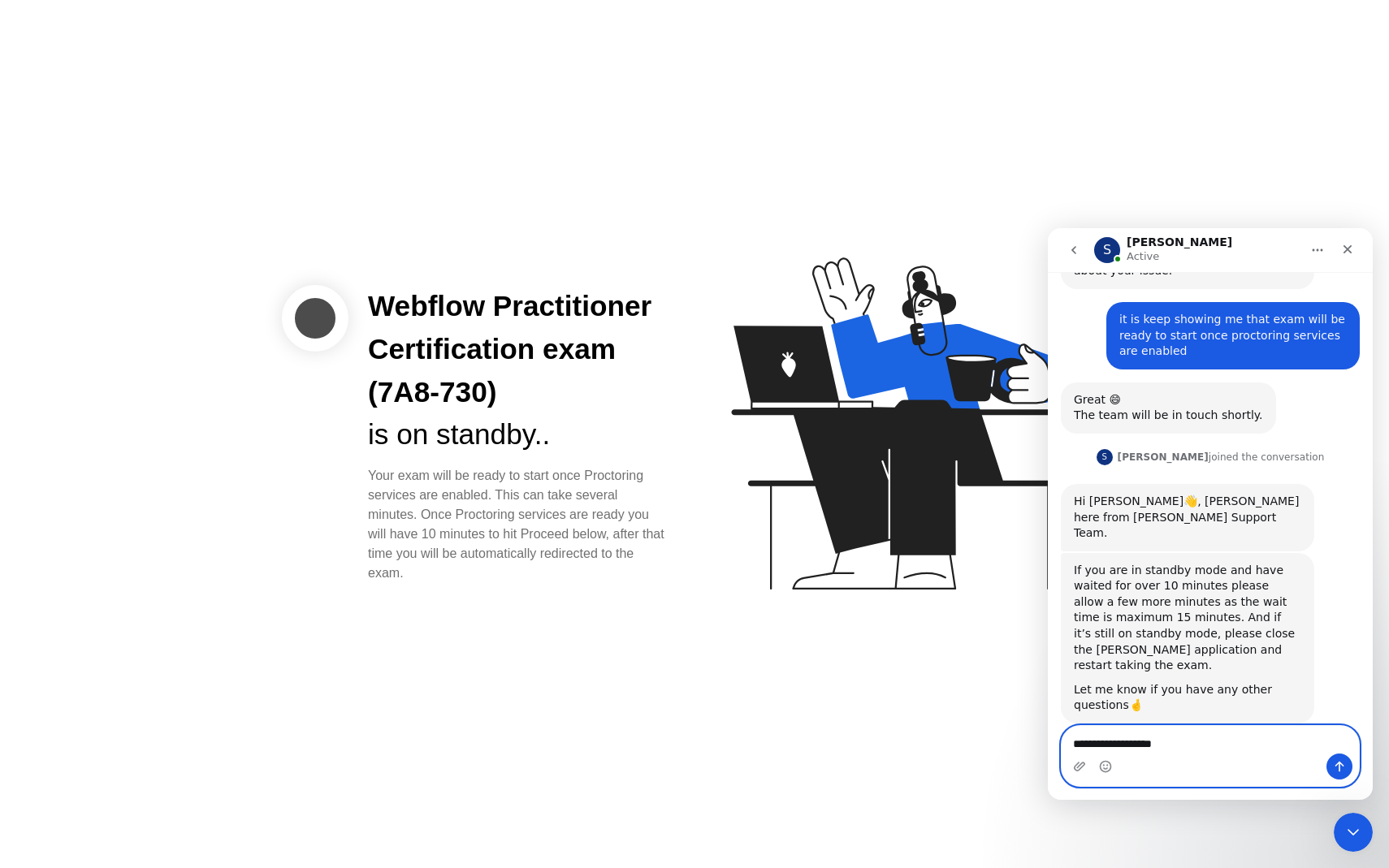
click at [1264, 744] on textarea "**********" at bounding box center [1211, 740] width 297 height 28
type textarea "**********"
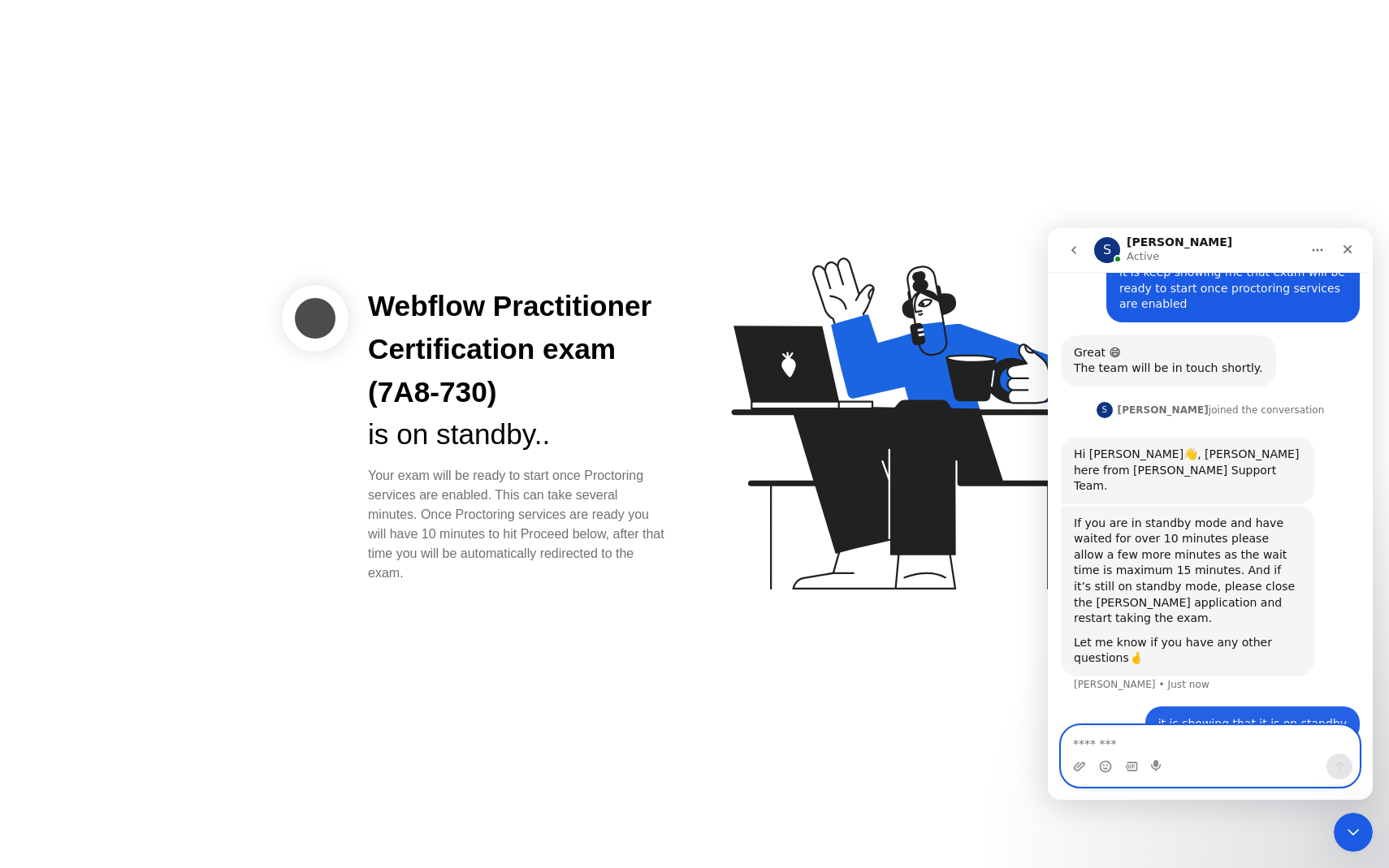
scroll to position [609, 0]
click at [234, 250] on div "Webflow Practitioner Certification exam (7A8-730) is on standby.. Your exam wil…" at bounding box center [694, 434] width 1389 height 868
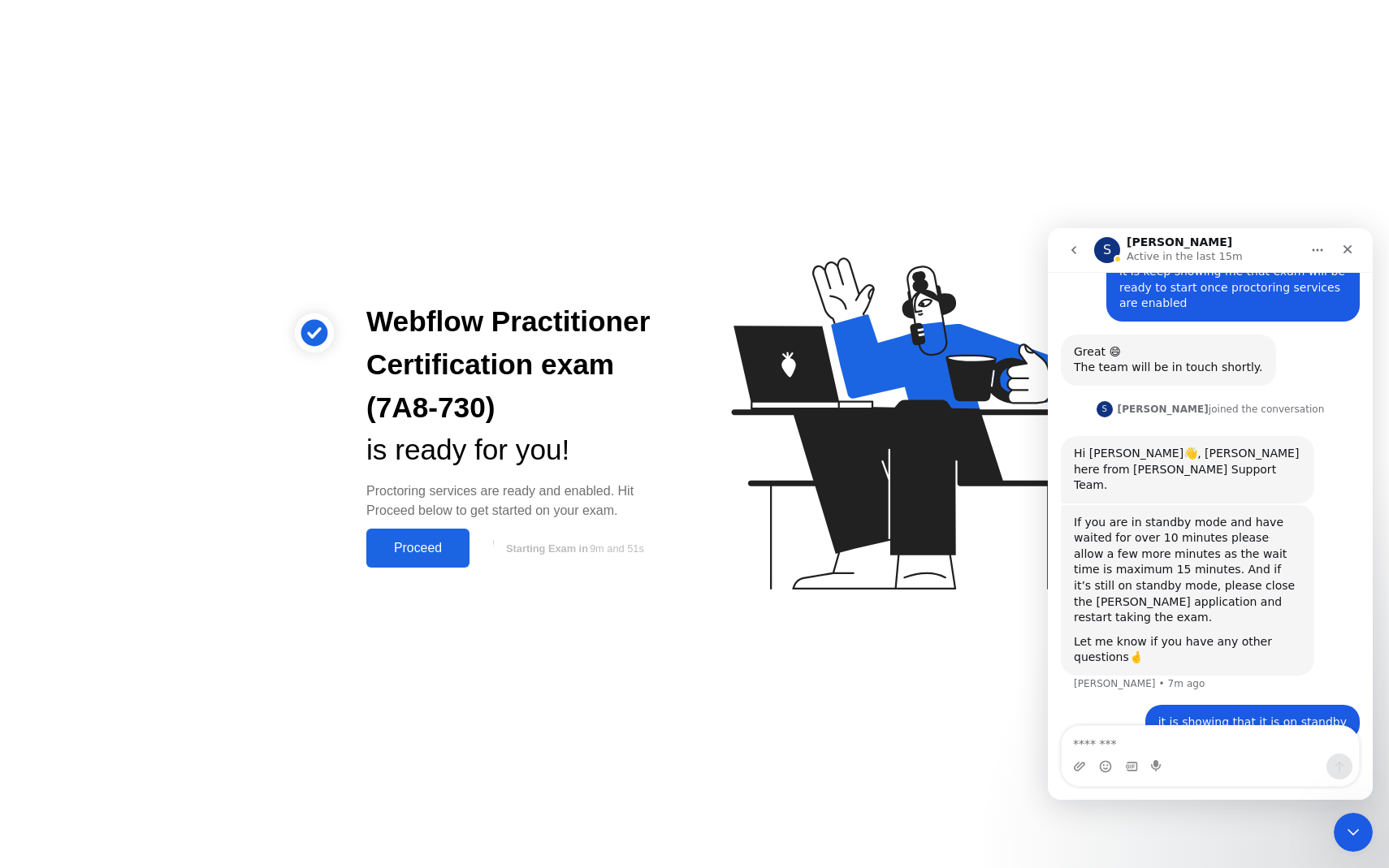
click at [435, 558] on button "Proceed" at bounding box center [418, 548] width 103 height 39
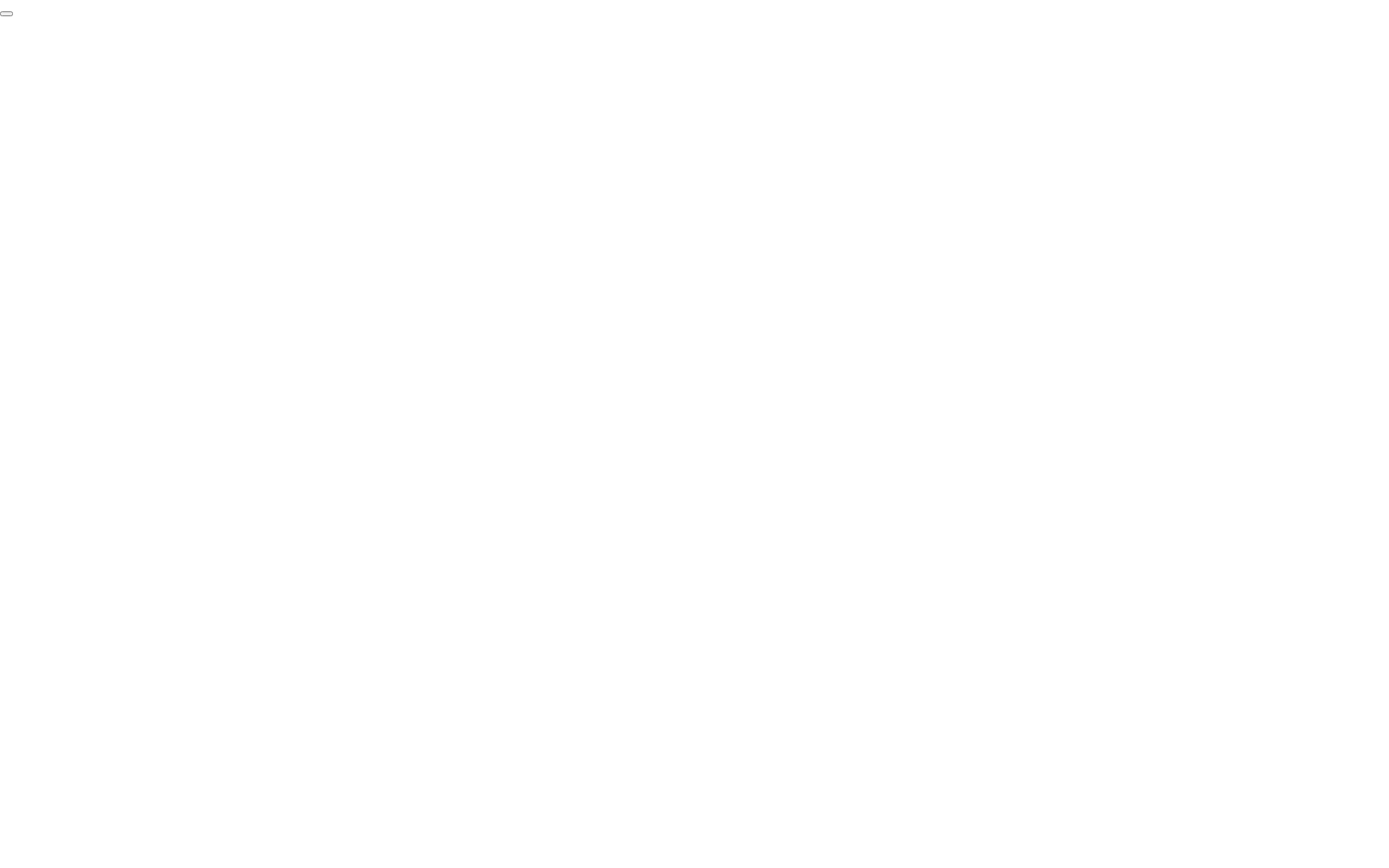
click div "End Proctoring Session"
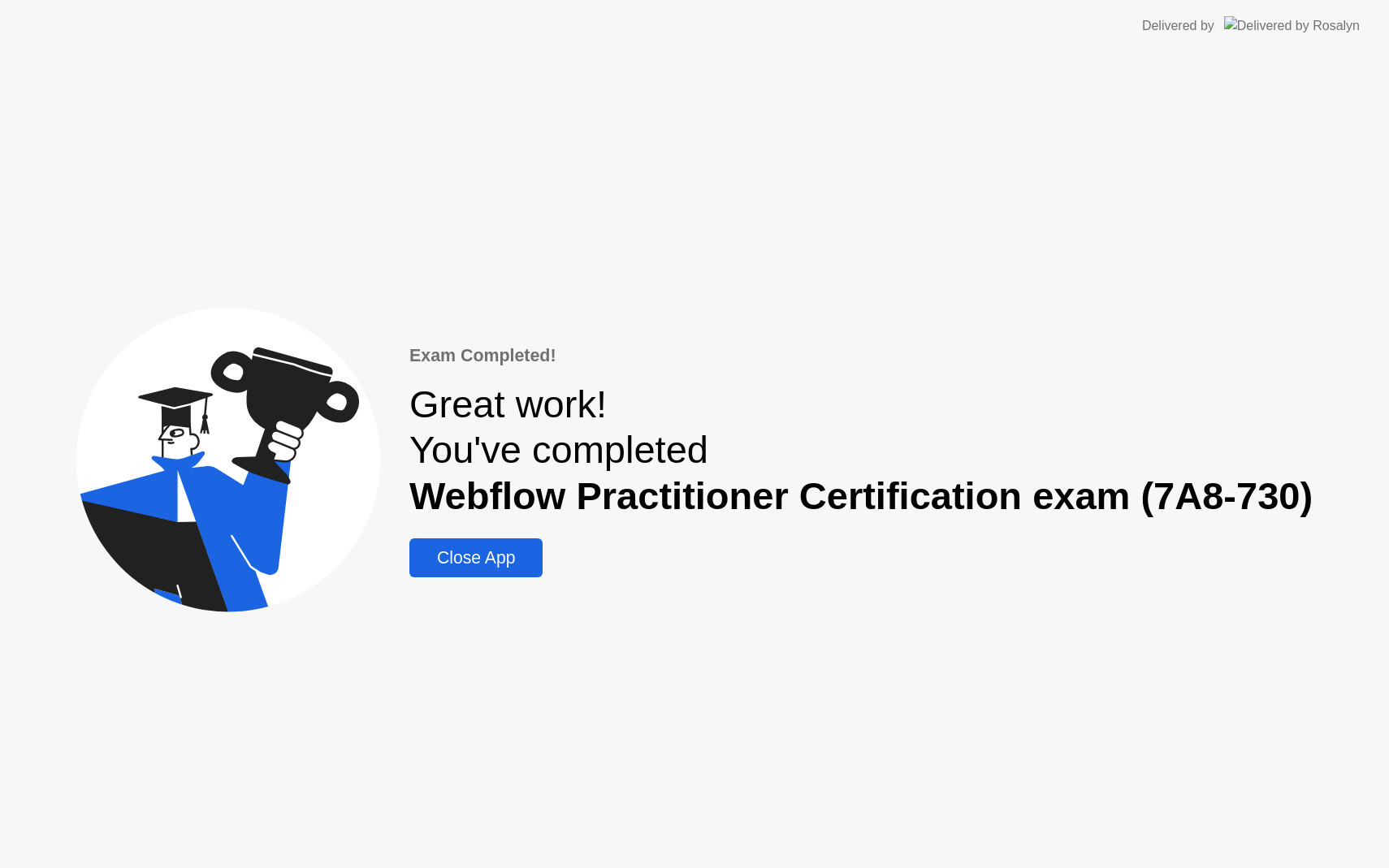
click at [509, 554] on div "Close App" at bounding box center [476, 557] width 124 height 19
